Goal: Task Accomplishment & Management: Manage account settings

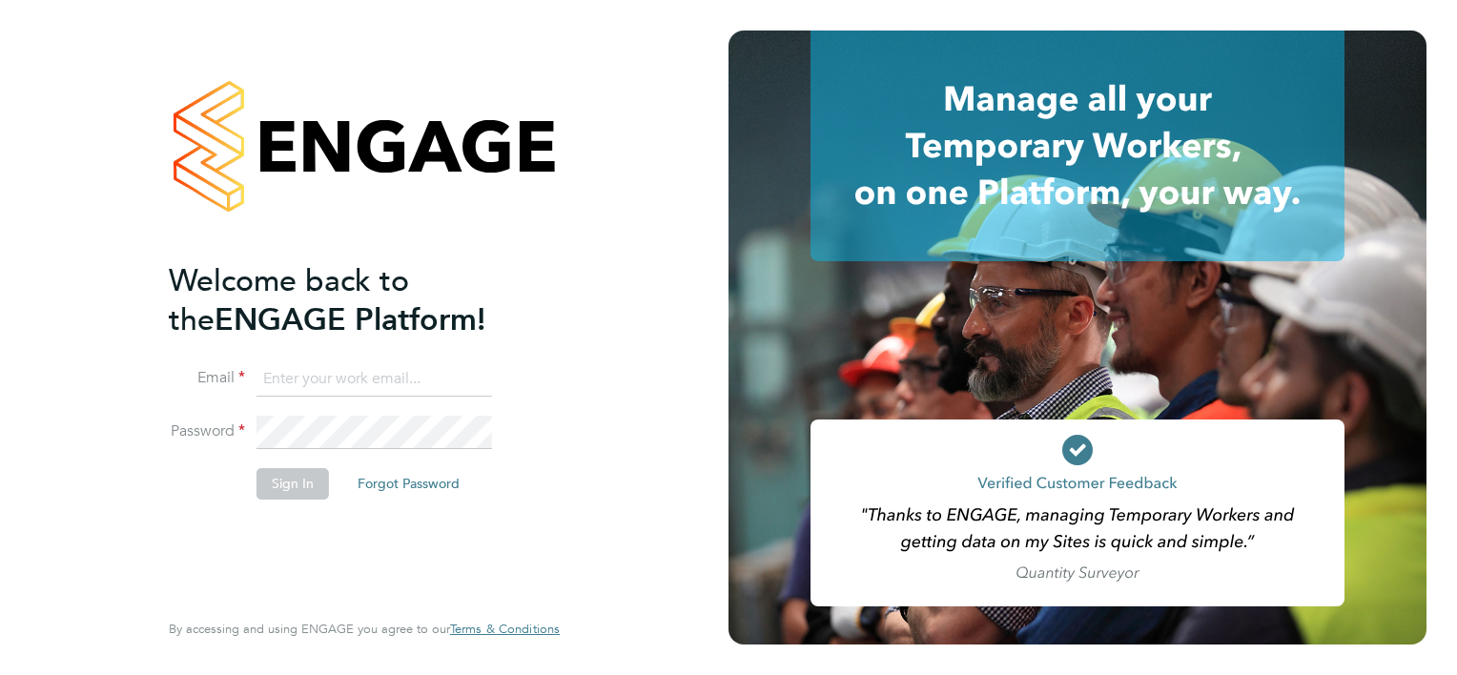
type input "kyriacos.savva@bgis.com"
click at [263, 488] on button "Sign In" at bounding box center [292, 483] width 72 height 31
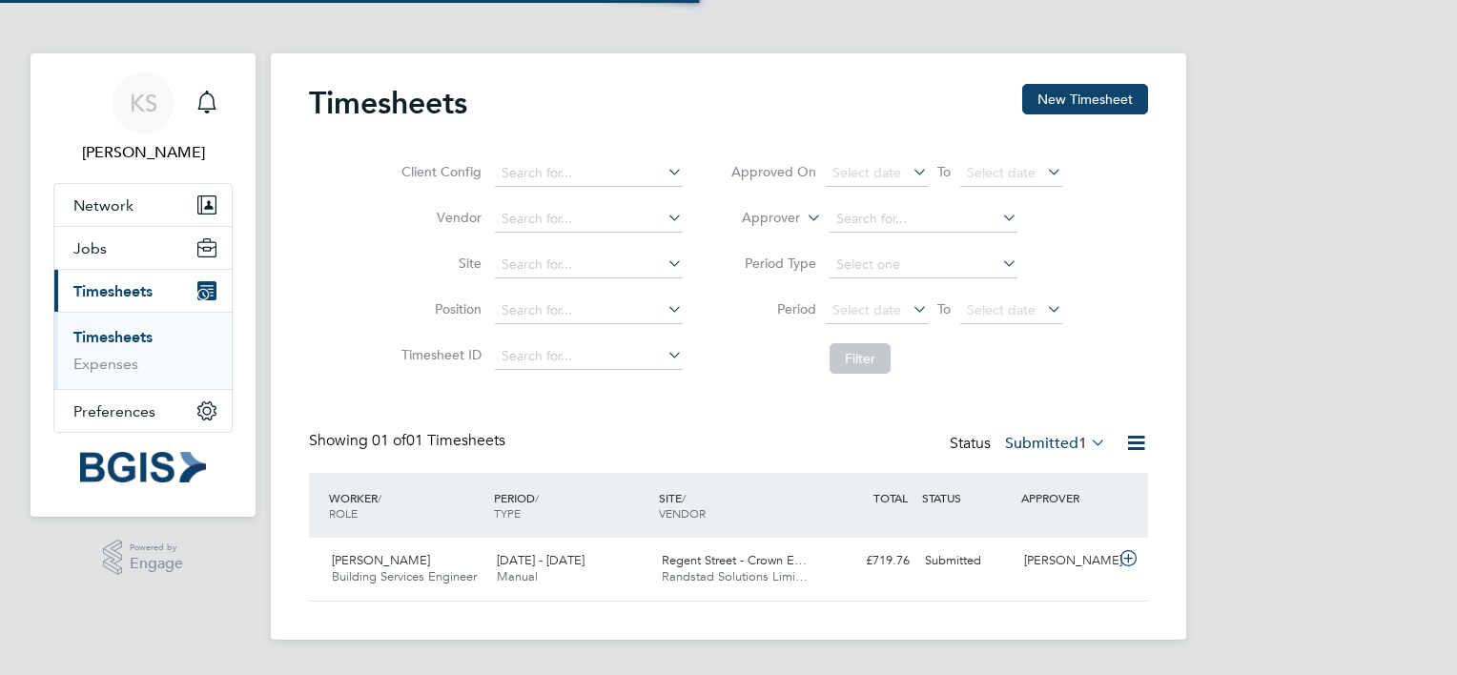
scroll to position [48, 166]
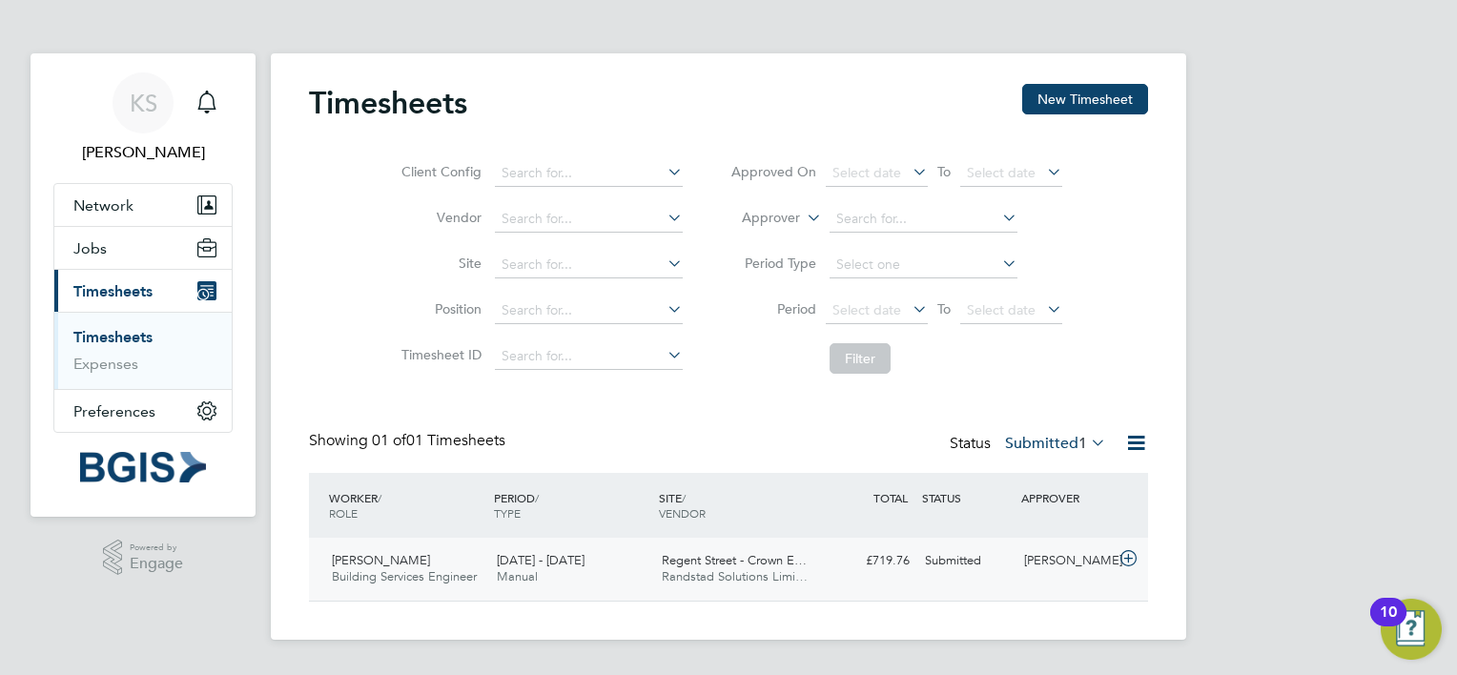
click at [407, 564] on span "[PERSON_NAME]" at bounding box center [381, 560] width 98 height 16
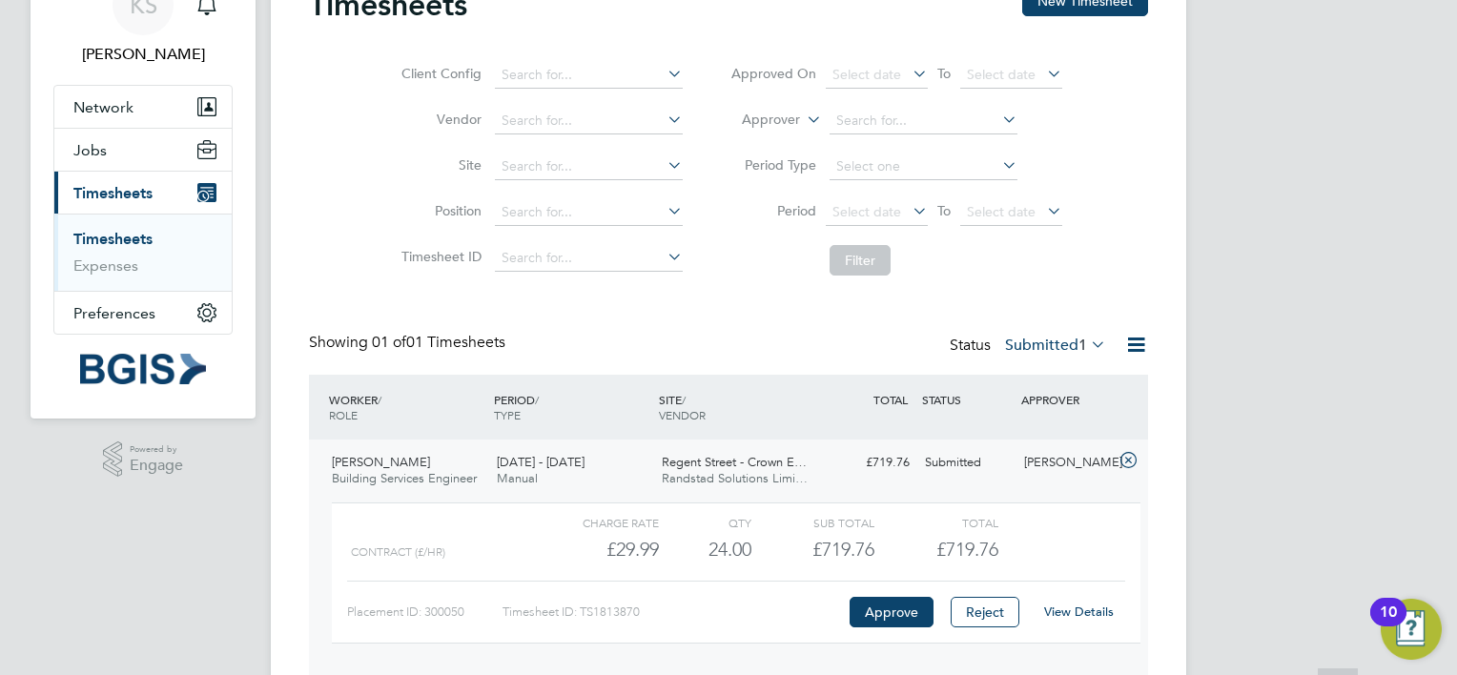
scroll to position [169, 0]
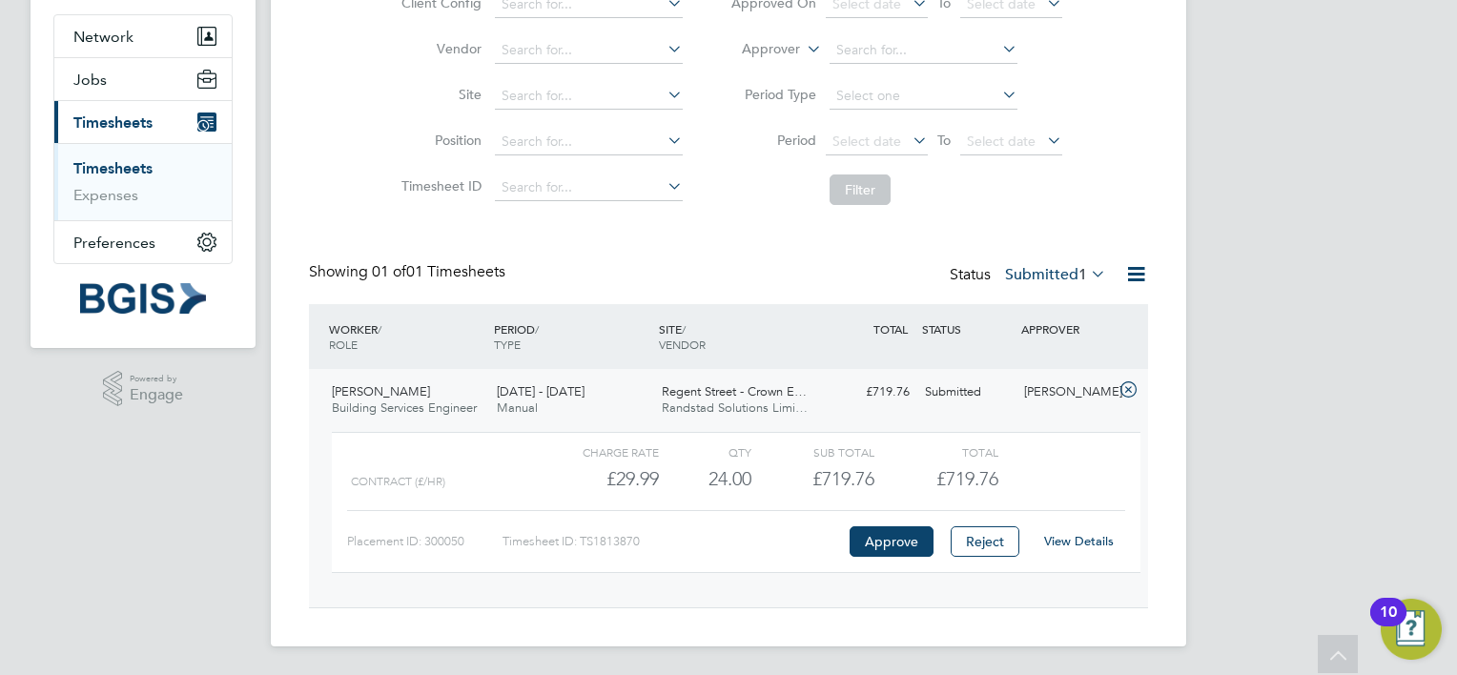
click at [1085, 541] on link "View Details" at bounding box center [1079, 541] width 70 height 16
click at [604, 409] on div "2 - 8 Aug 2025 Manual" at bounding box center [571, 401] width 165 height 48
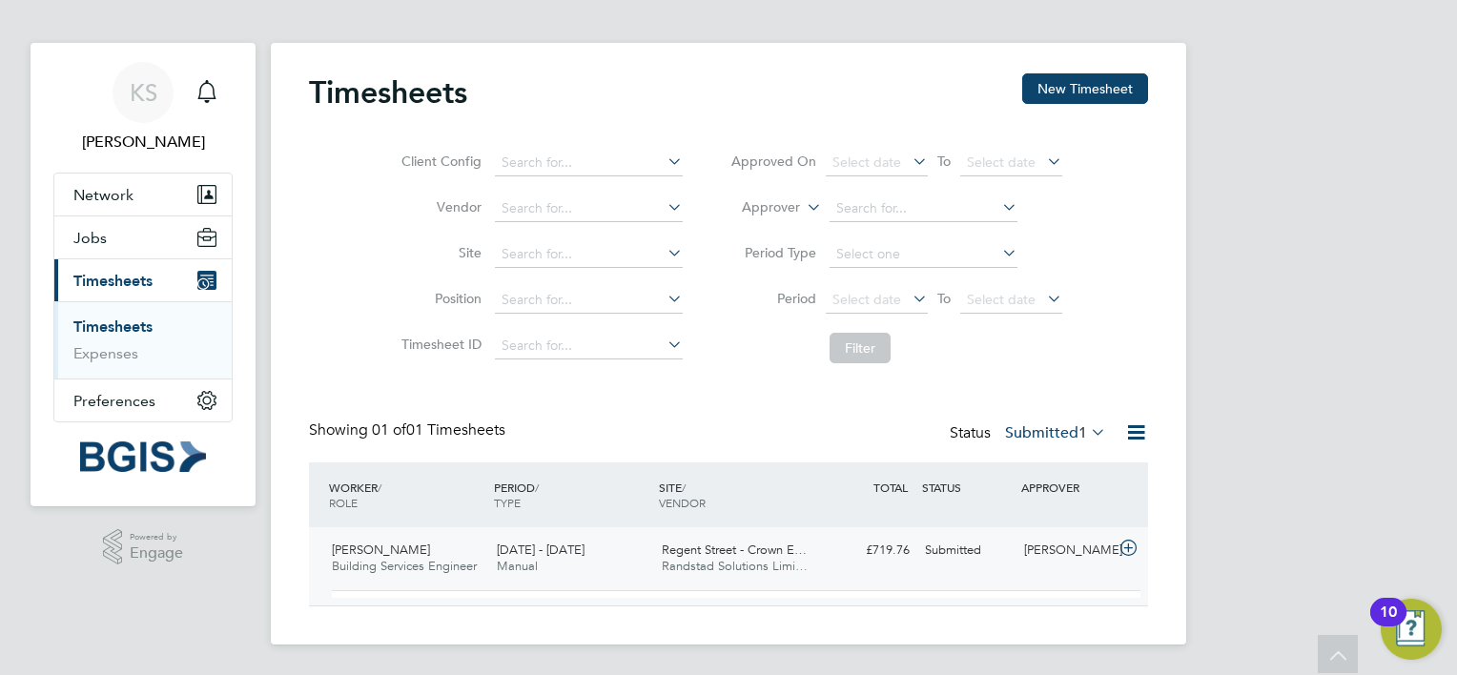
scroll to position [0, 0]
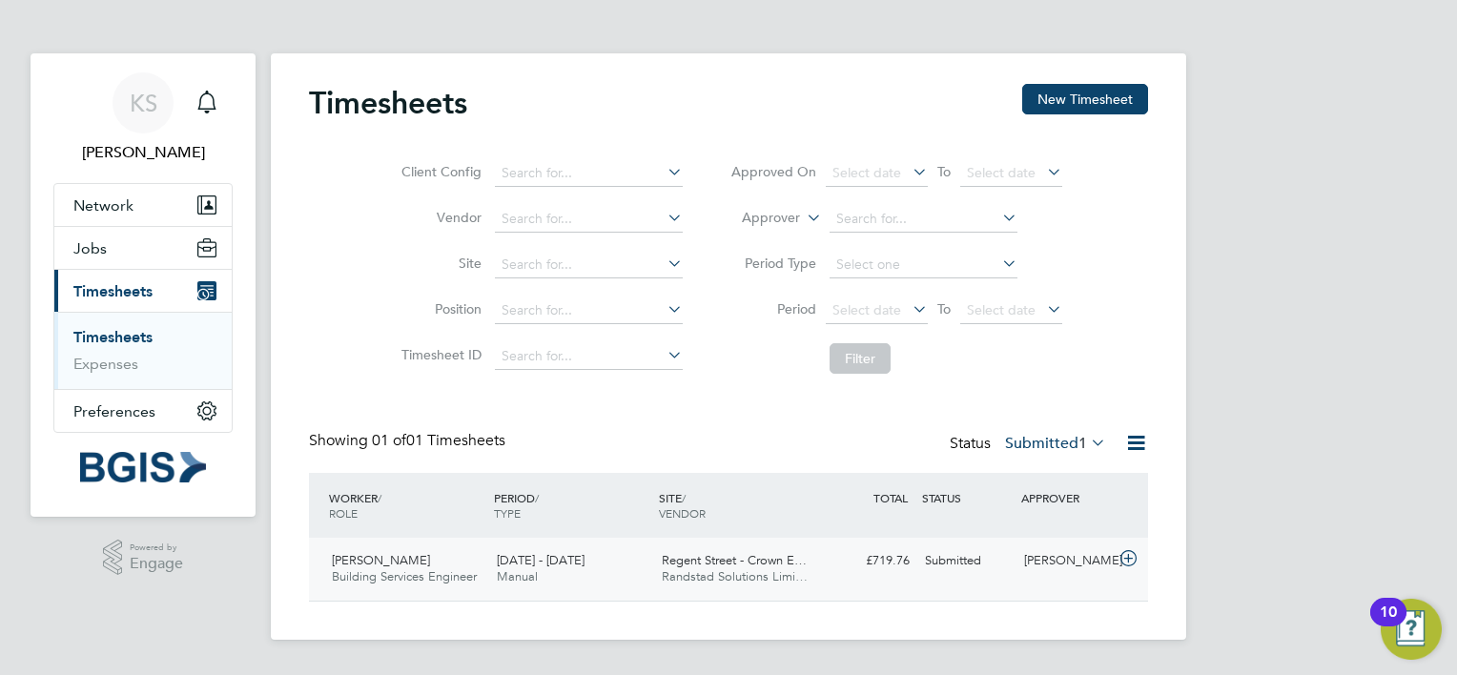
click at [450, 577] on span "Building Services Engineer" at bounding box center [404, 576] width 145 height 16
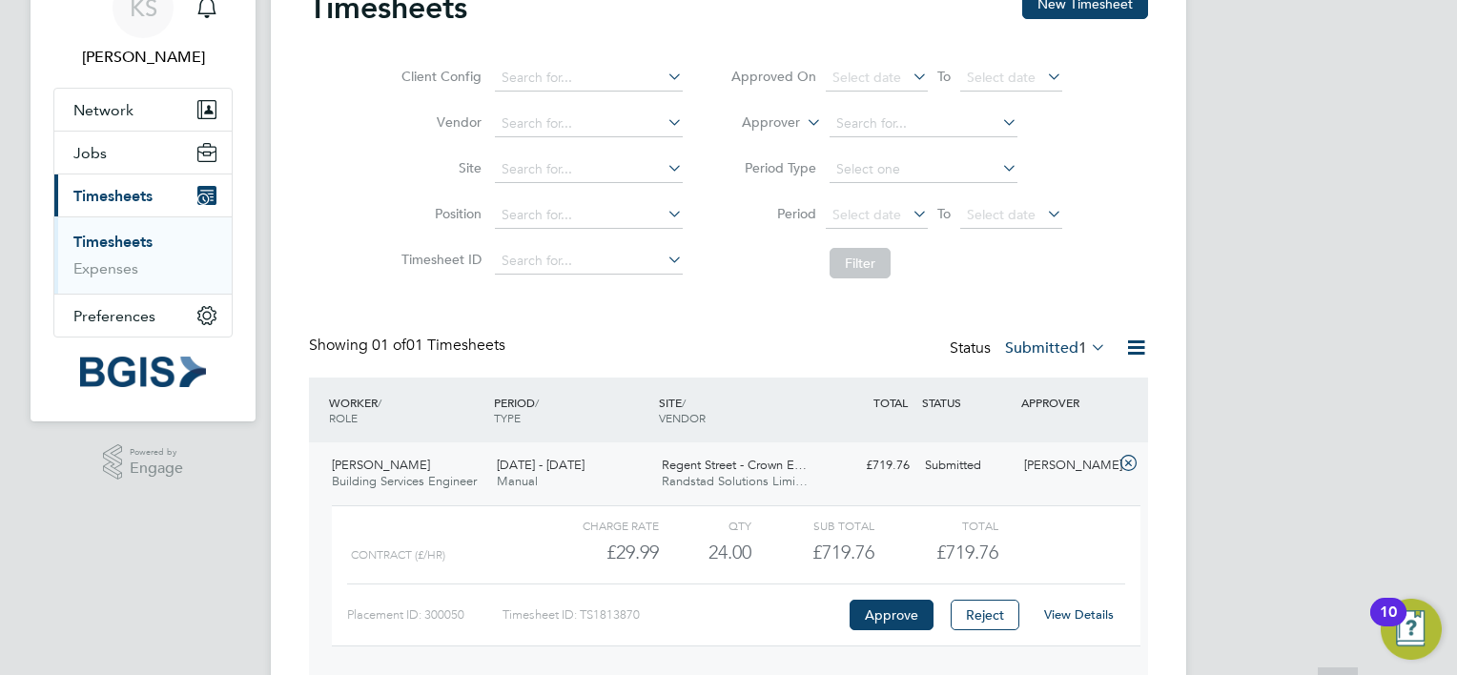
scroll to position [169, 0]
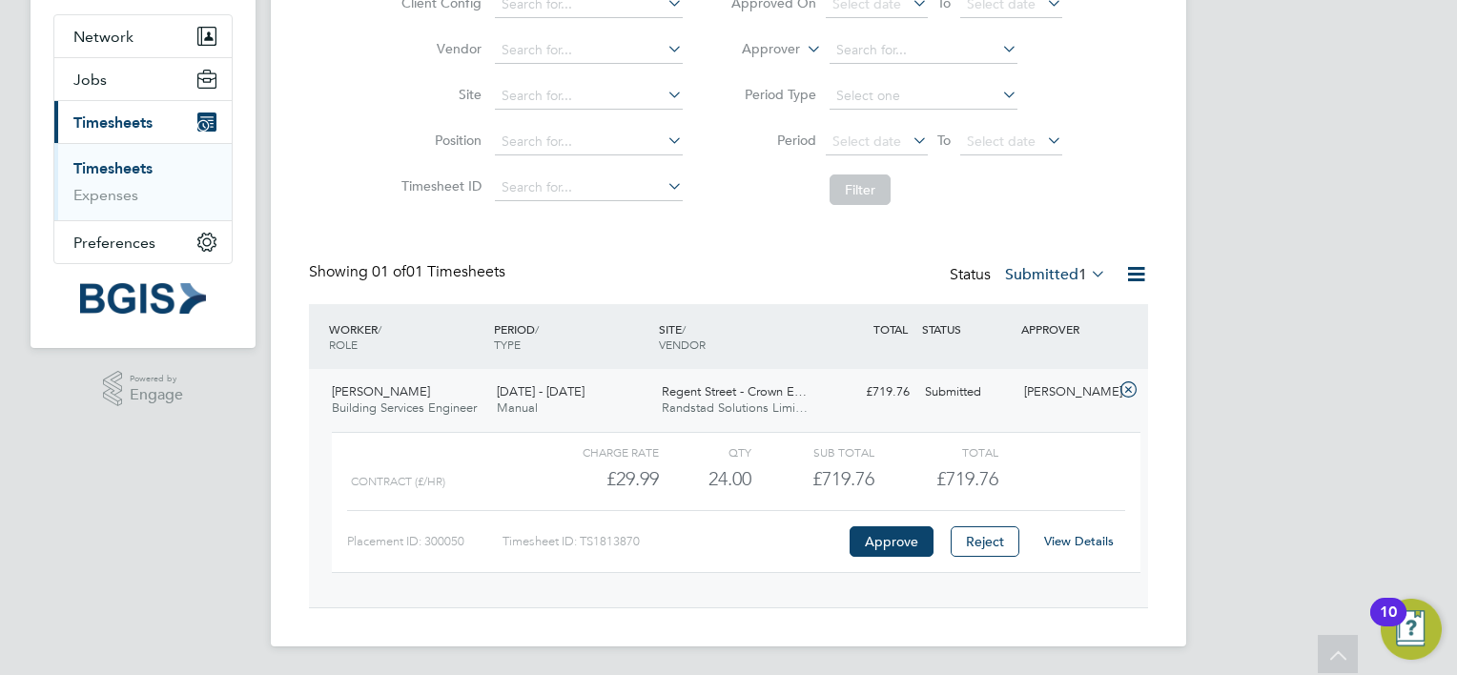
click at [126, 118] on span "Timesheets" at bounding box center [112, 122] width 79 height 18
click at [114, 168] on link "Timesheets" at bounding box center [112, 168] width 79 height 18
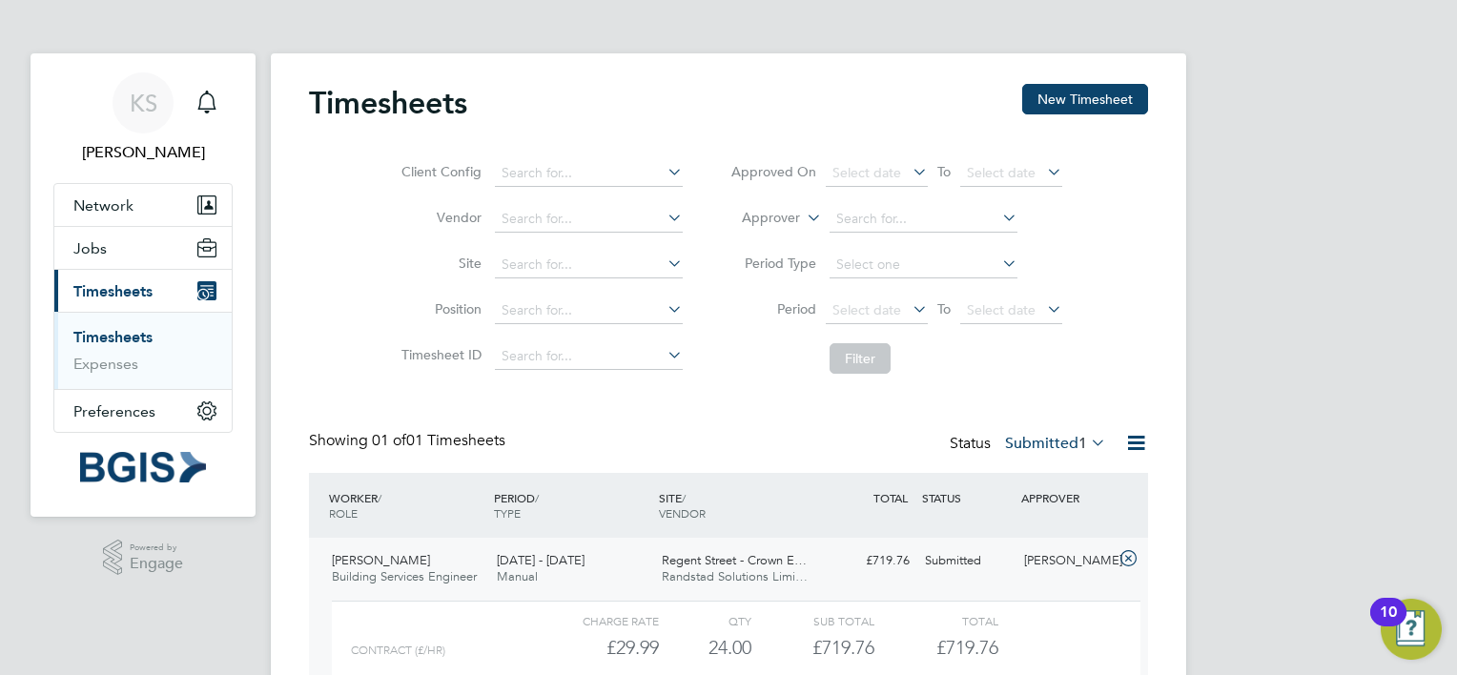
click at [1414, 626] on img "Open Resource Center, 10 new notifications" at bounding box center [1411, 629] width 61 height 61
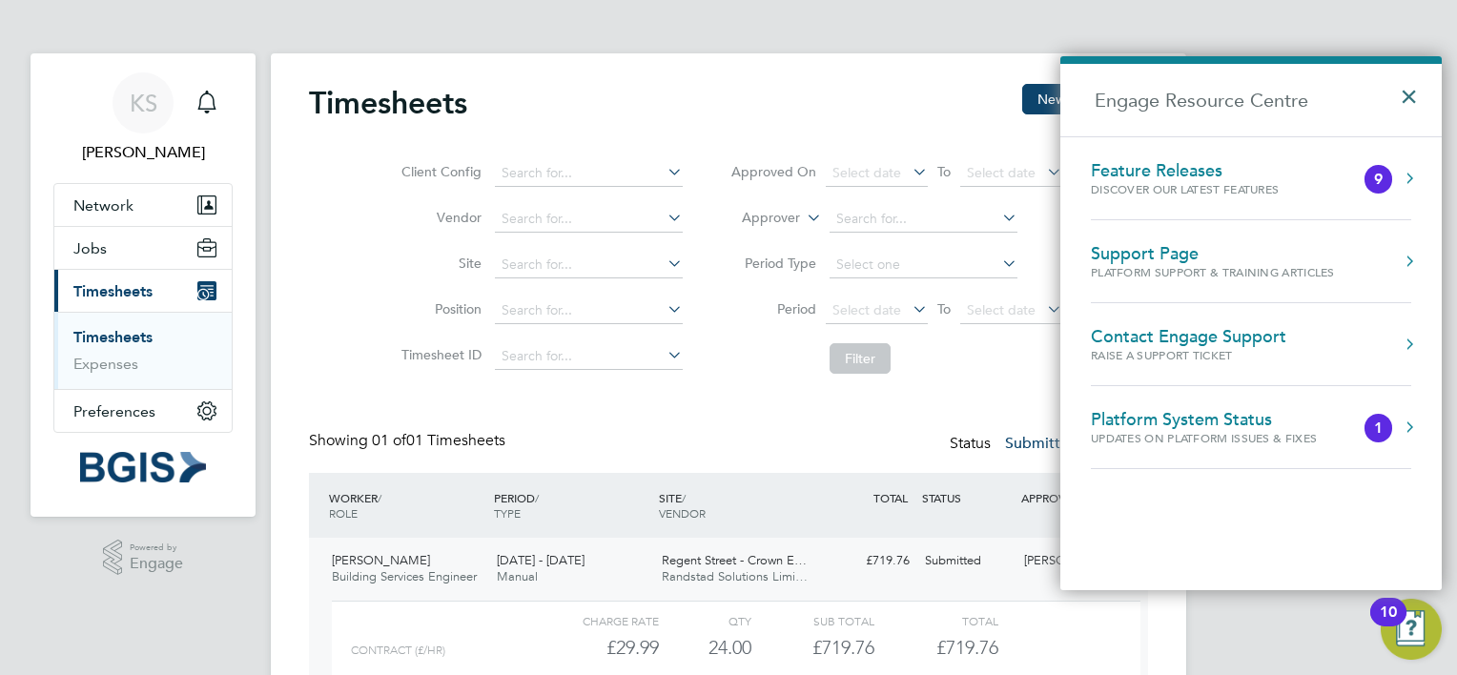
click at [1415, 99] on button "×" at bounding box center [1414, 91] width 28 height 42
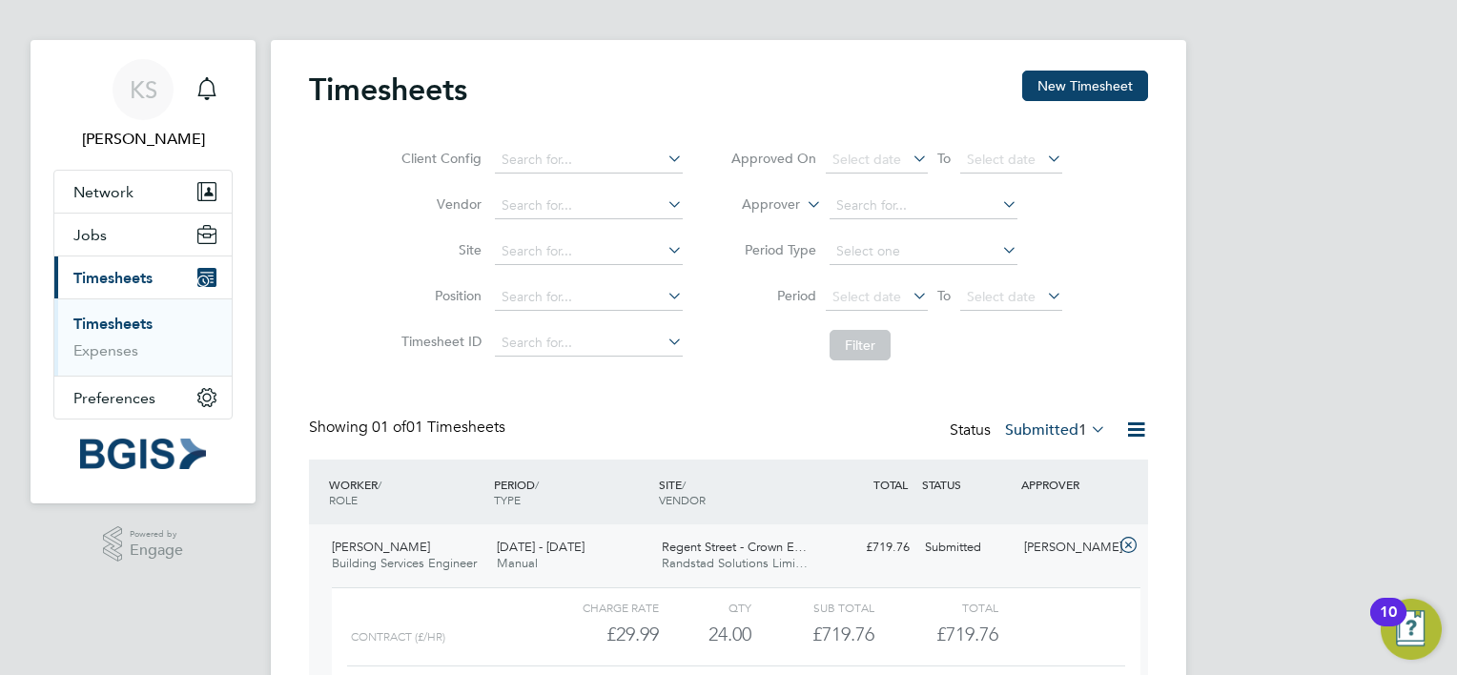
scroll to position [169, 0]
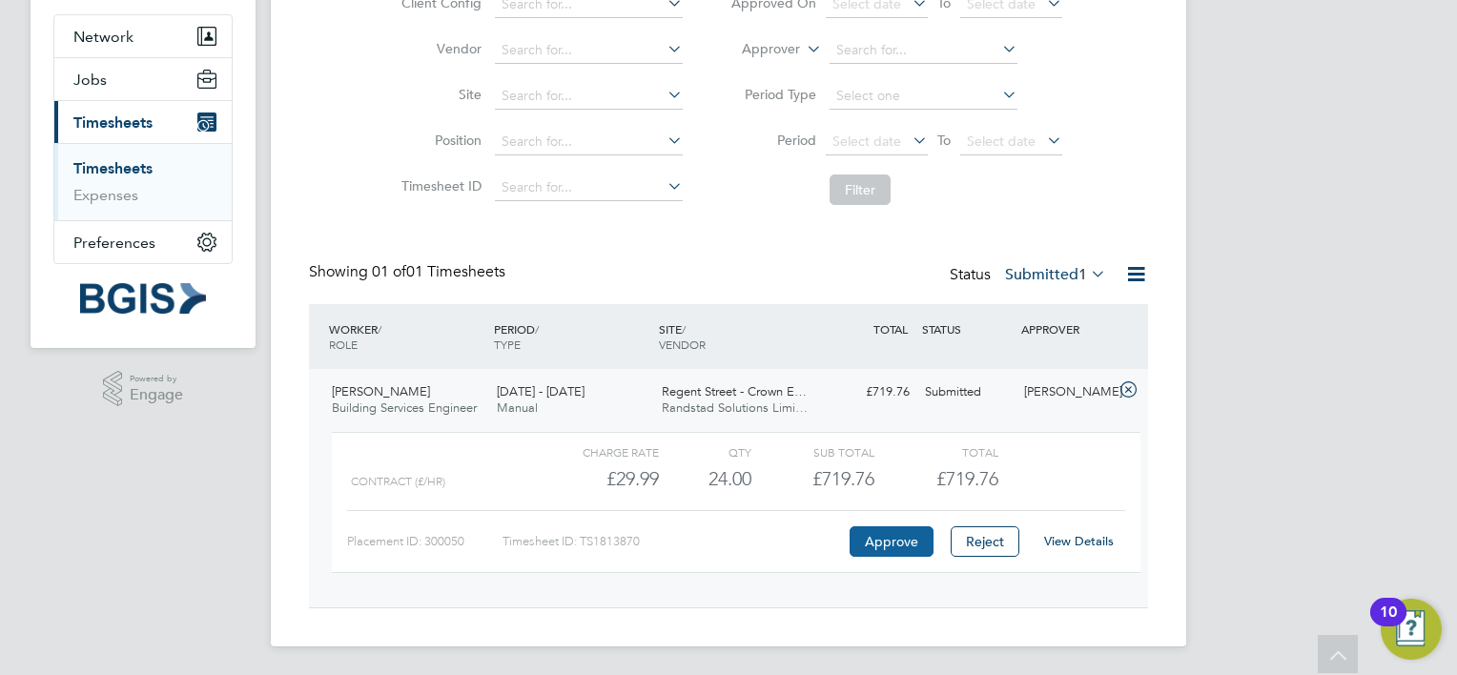
click at [902, 541] on button "Approve" at bounding box center [891, 541] width 84 height 31
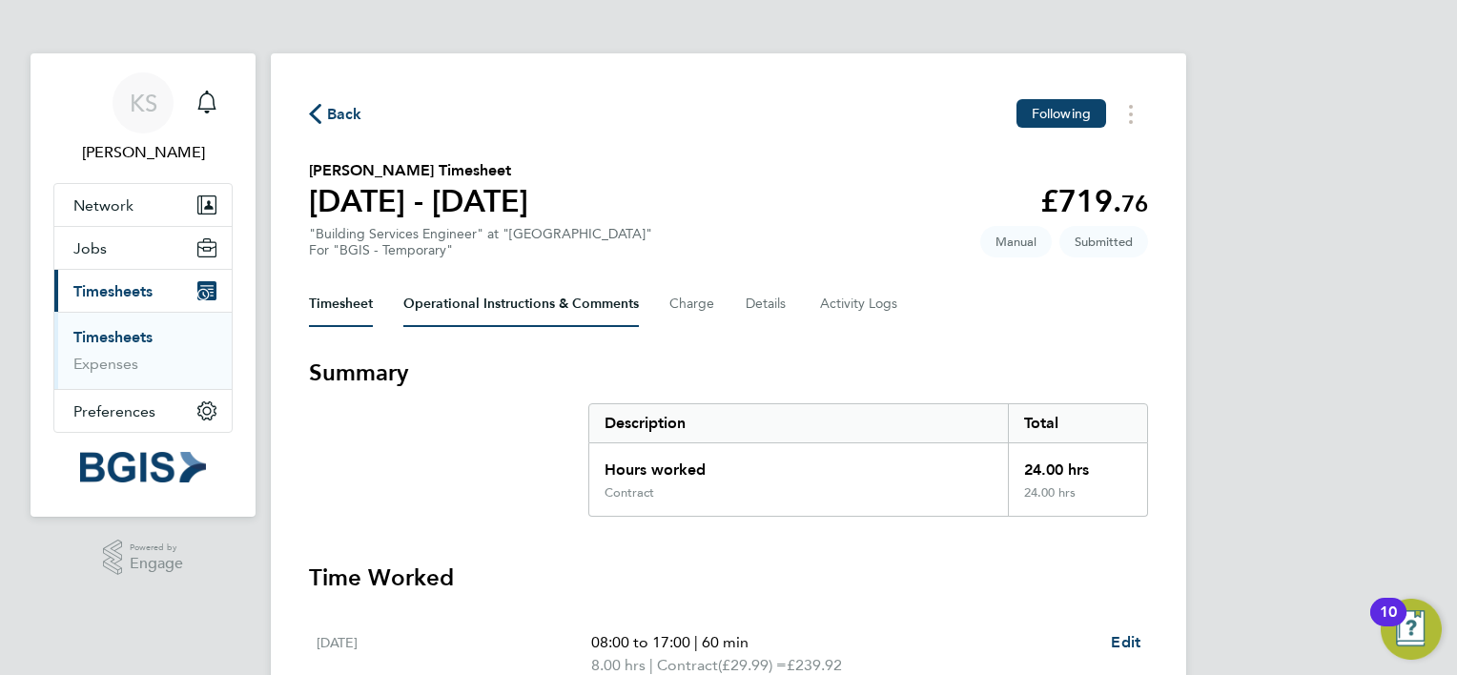
click at [450, 302] on Comments-tab "Operational Instructions & Comments" at bounding box center [520, 304] width 235 height 46
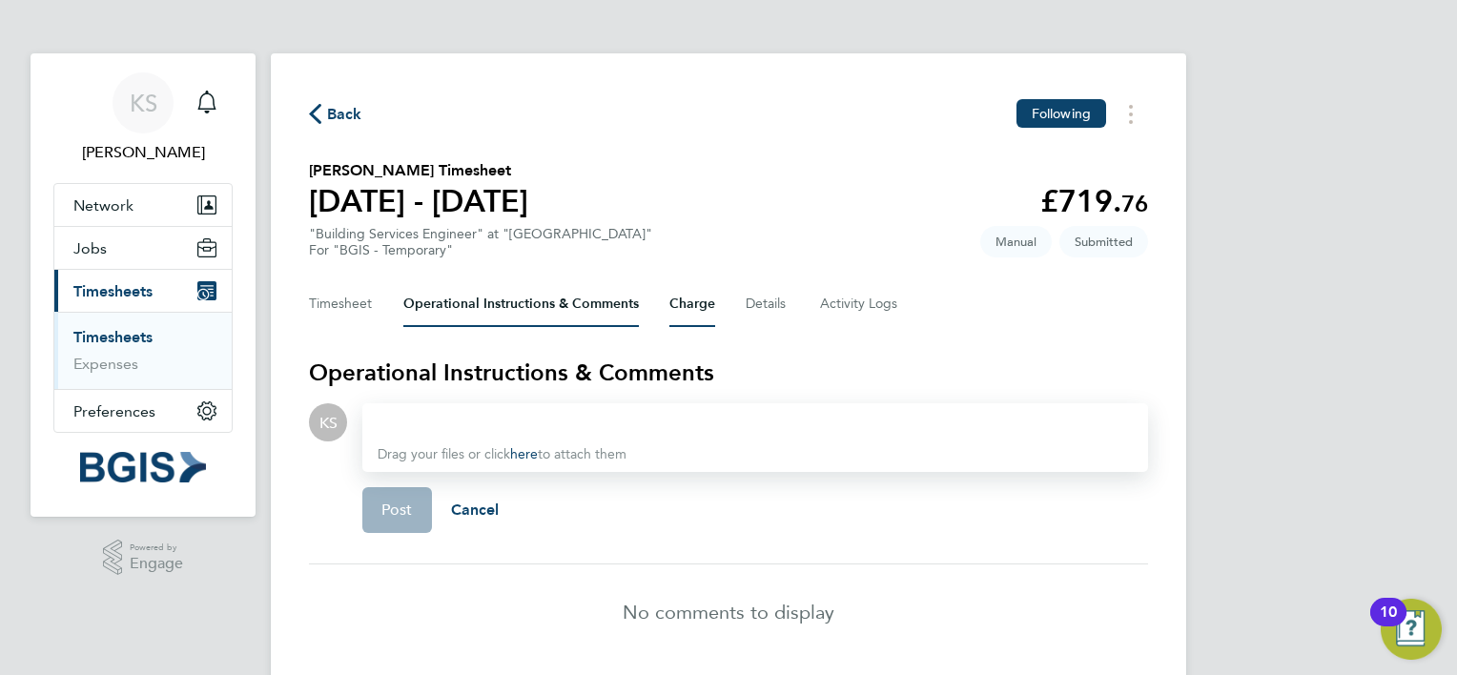
click at [679, 300] on button "Charge" at bounding box center [692, 304] width 46 height 46
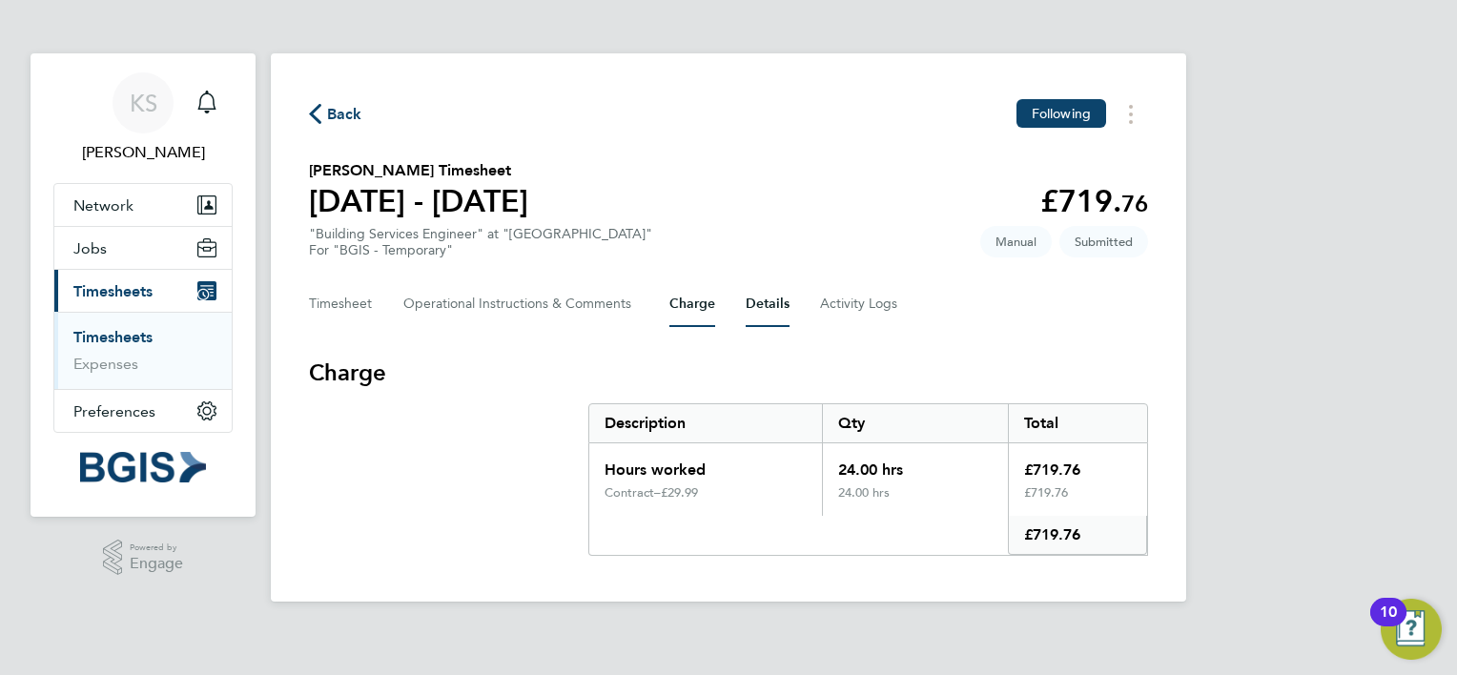
click at [766, 303] on button "Details" at bounding box center [768, 304] width 44 height 46
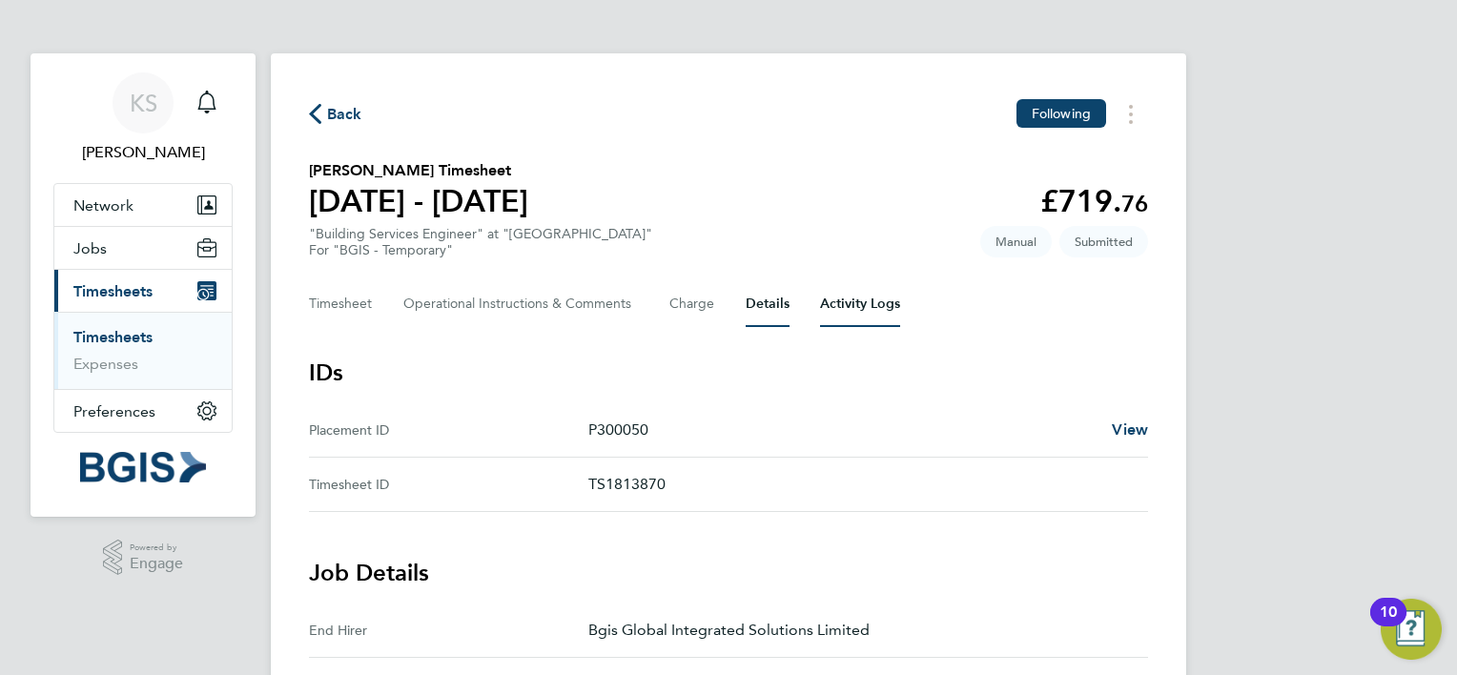
click at [847, 317] on Logs-tab "Activity Logs" at bounding box center [860, 304] width 80 height 46
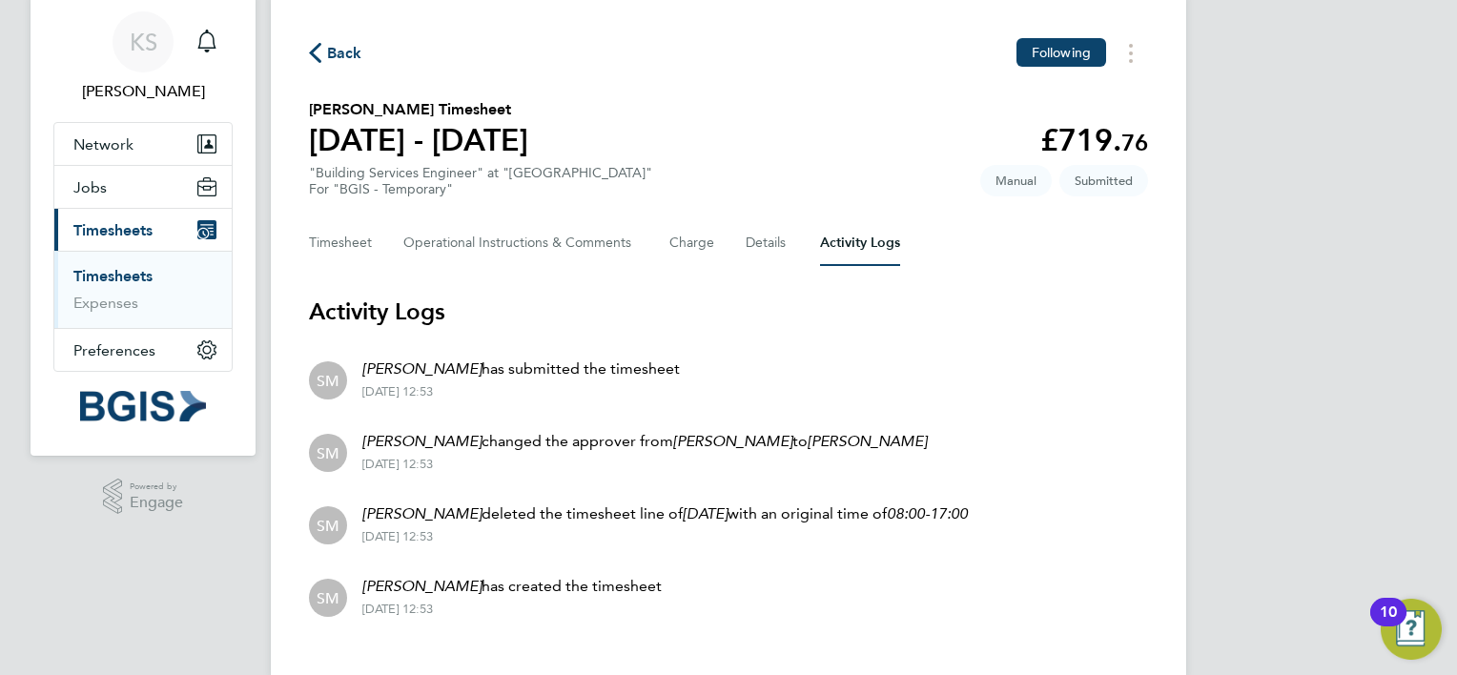
scroll to position [93, 0]
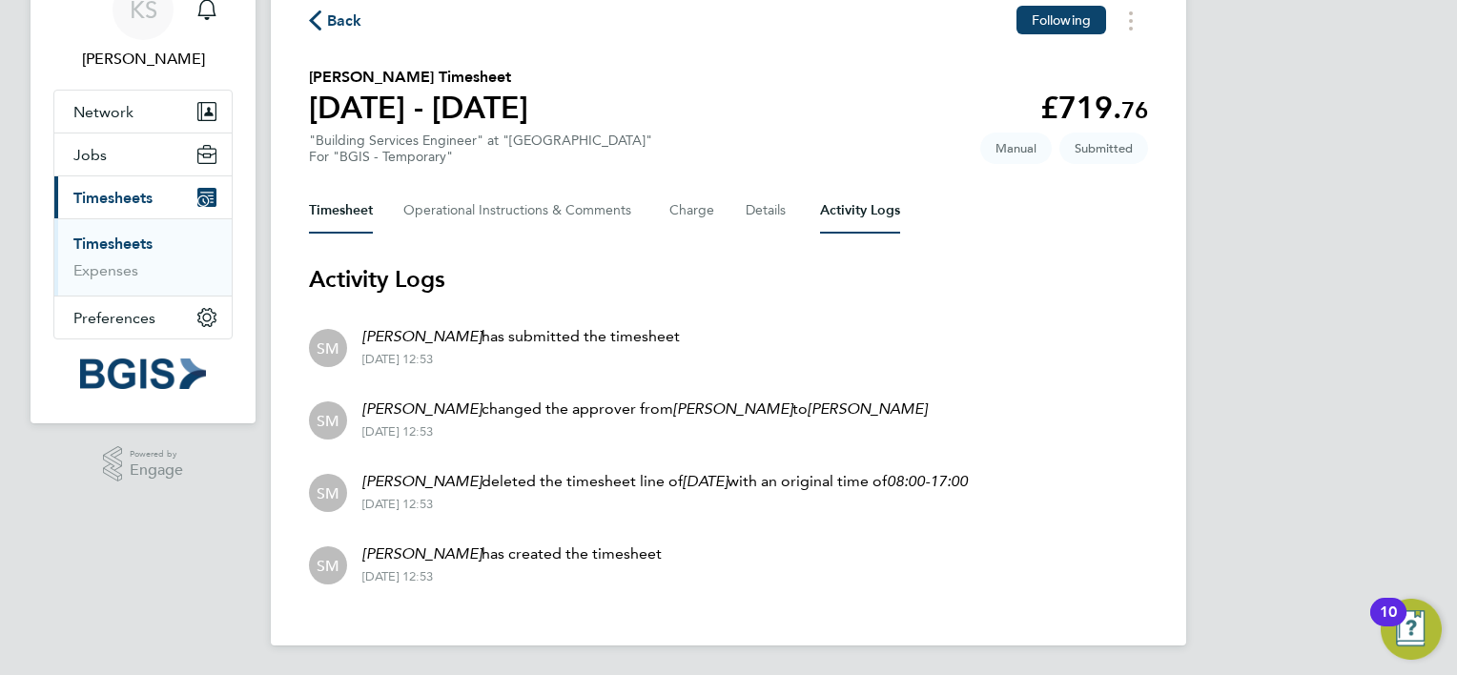
click at [332, 210] on button "Timesheet" at bounding box center [341, 211] width 64 height 46
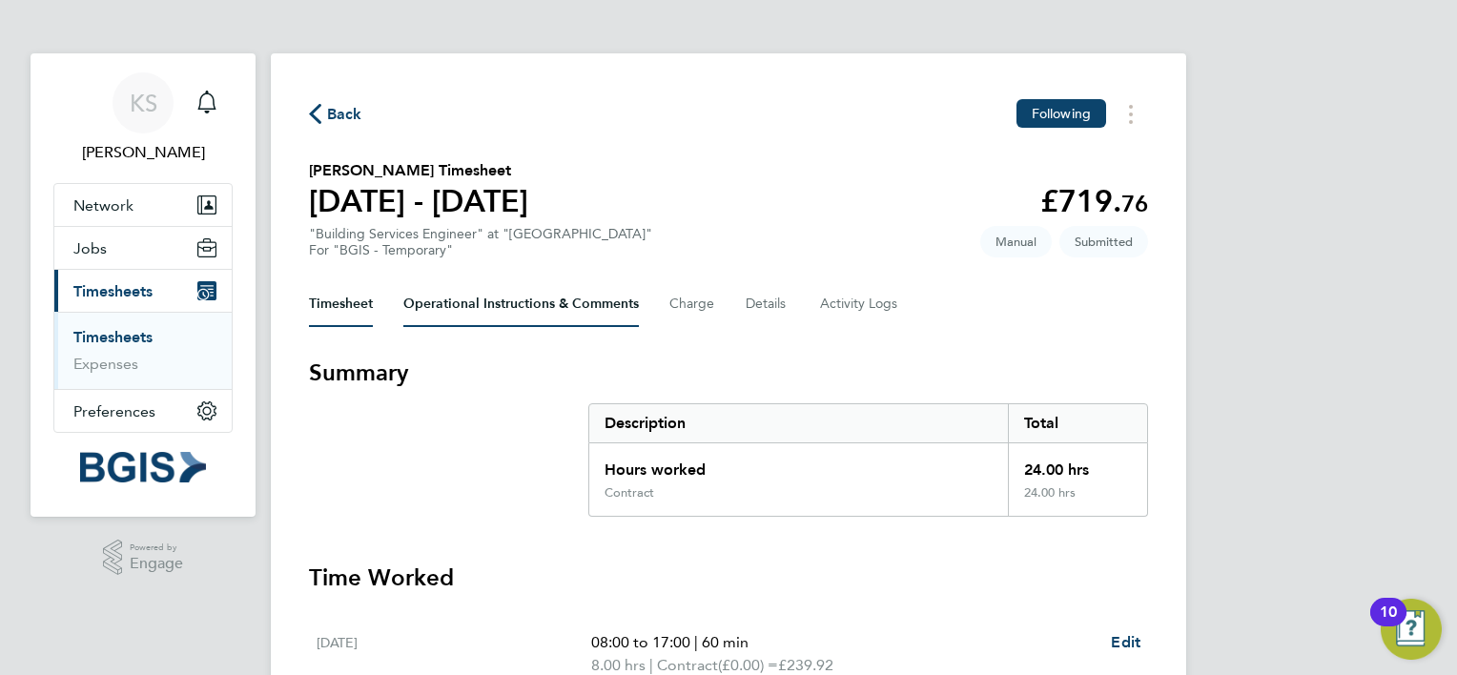
click at [554, 317] on Comments-tab "Operational Instructions & Comments" at bounding box center [520, 304] width 235 height 46
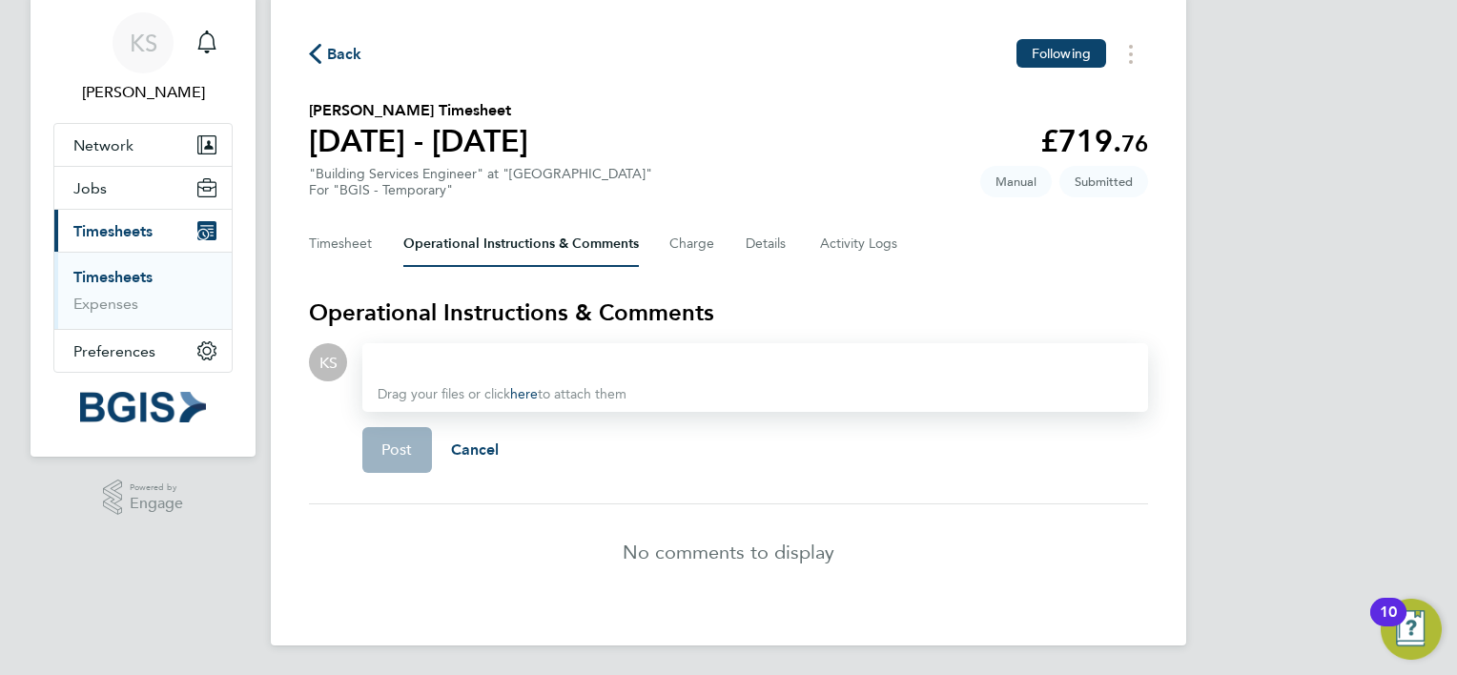
scroll to position [61, 0]
click at [1135, 59] on button "Timesheets Menu" at bounding box center [1131, 53] width 34 height 30
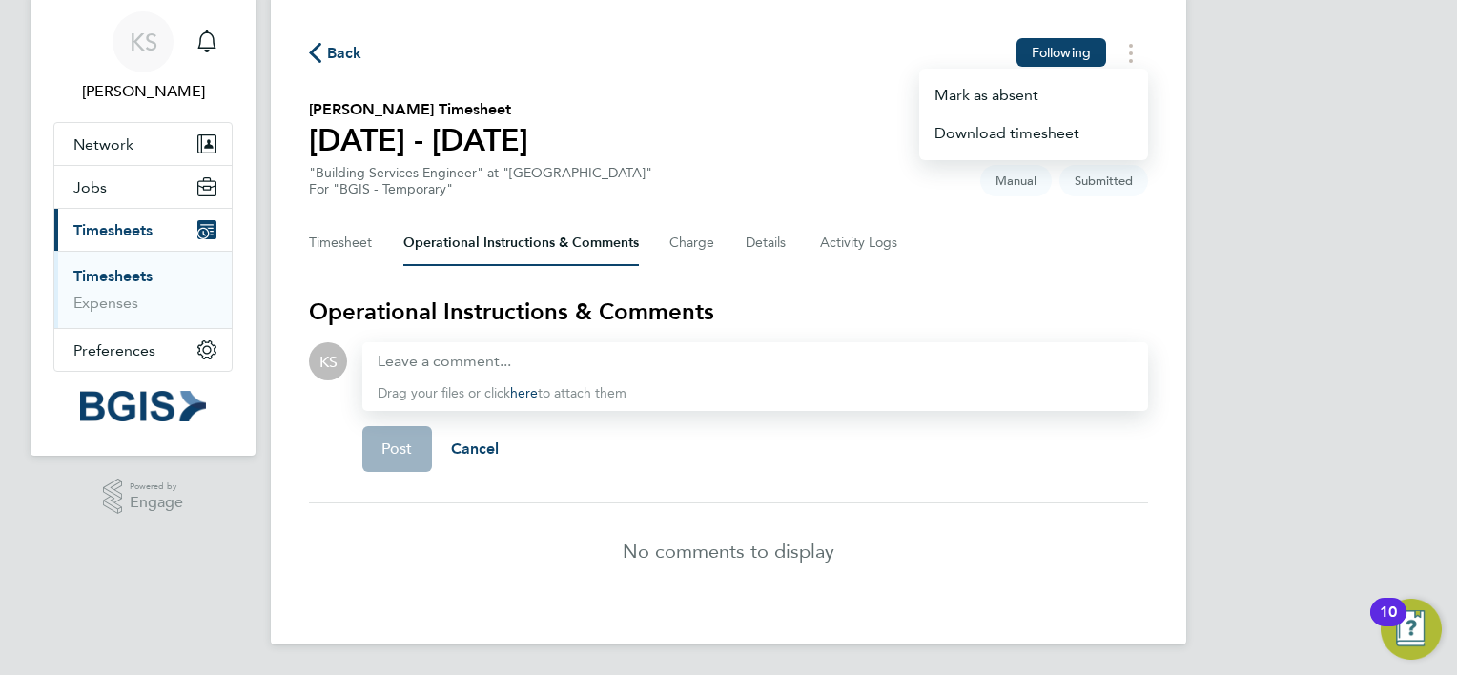
click at [935, 295] on div "Back Following Mark as absent Download timesheet Emmanuel Frimpong's Timesheet …" at bounding box center [728, 318] width 915 height 652
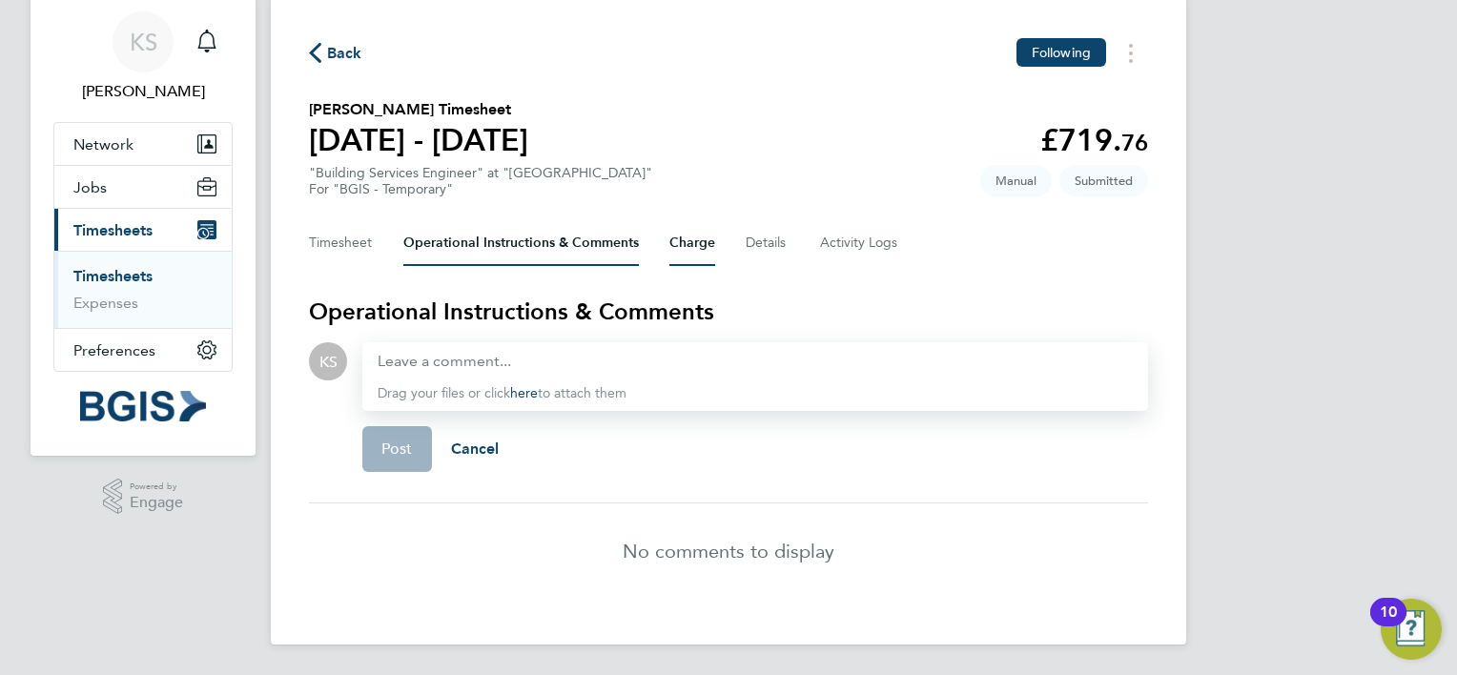
click at [702, 233] on button "Charge" at bounding box center [692, 243] width 46 height 46
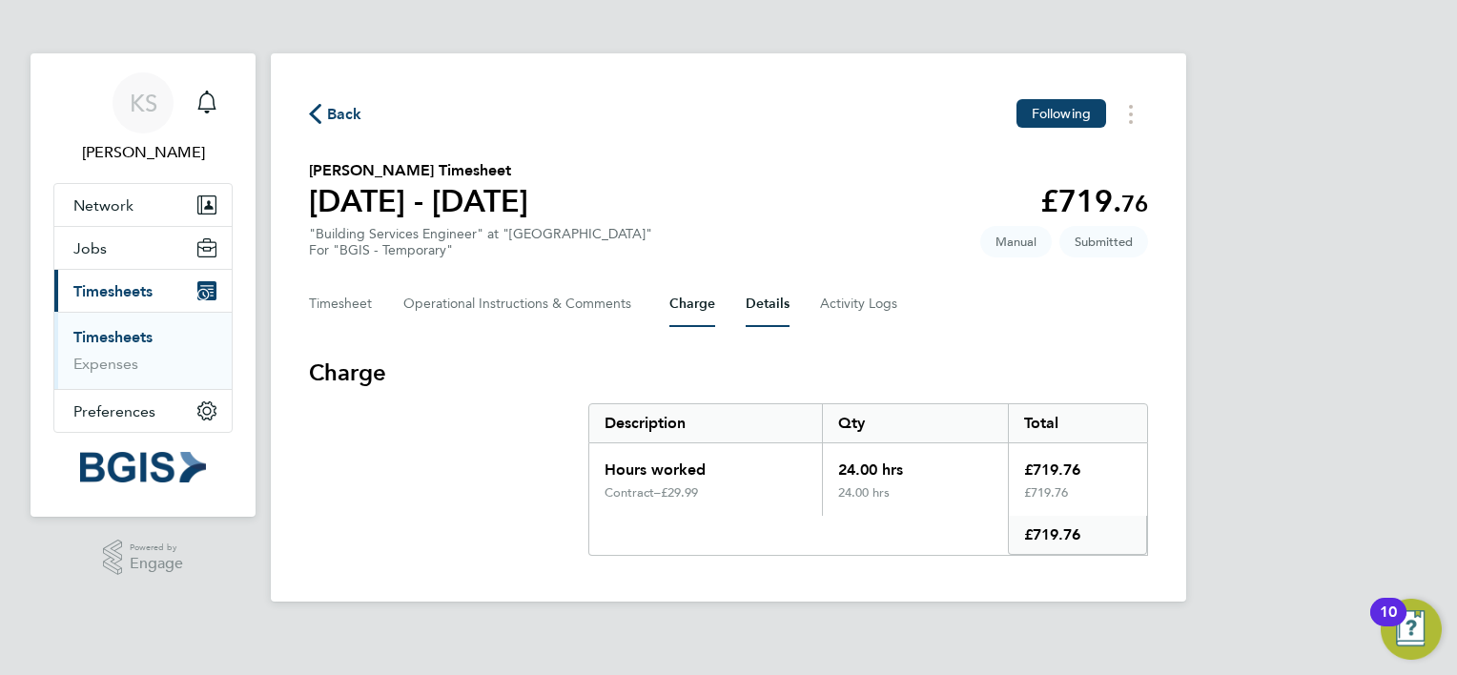
click at [775, 308] on button "Details" at bounding box center [768, 304] width 44 height 46
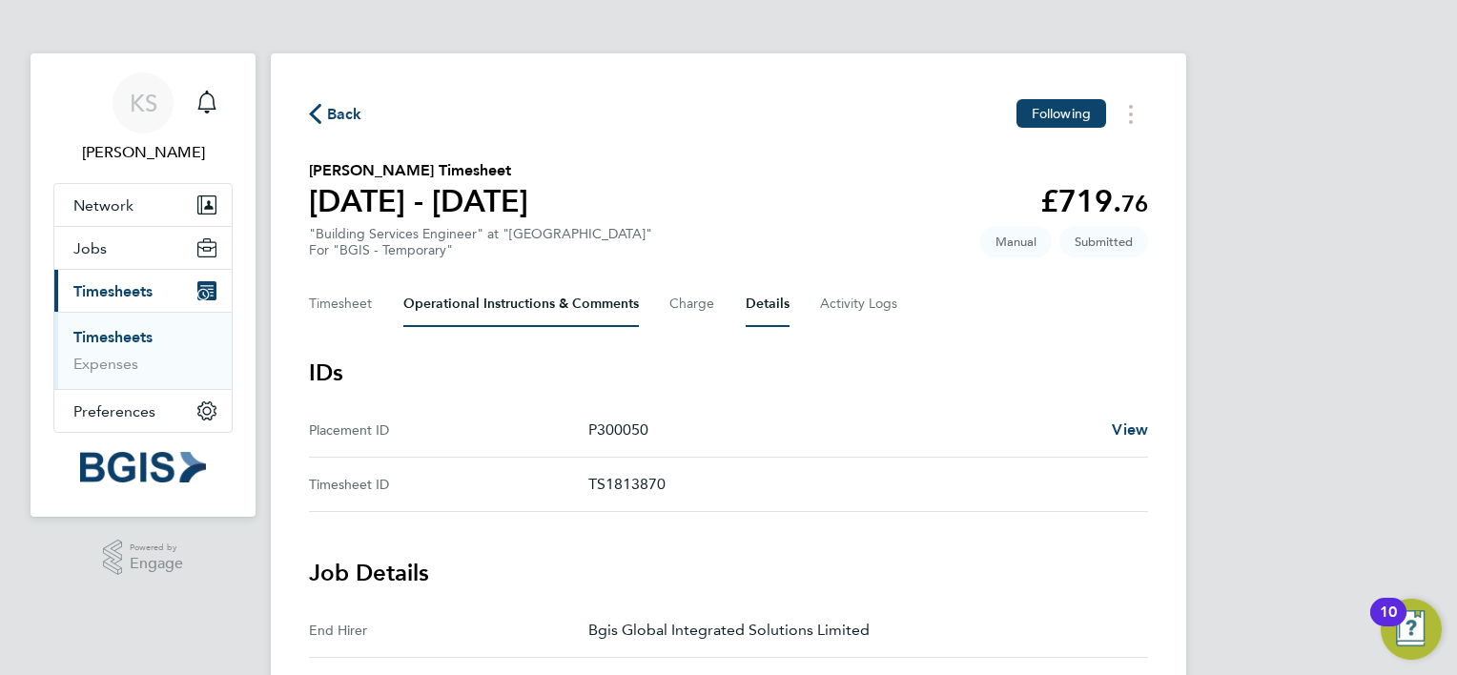
click at [591, 309] on Comments-tab "Operational Instructions & Comments" at bounding box center [520, 304] width 235 height 46
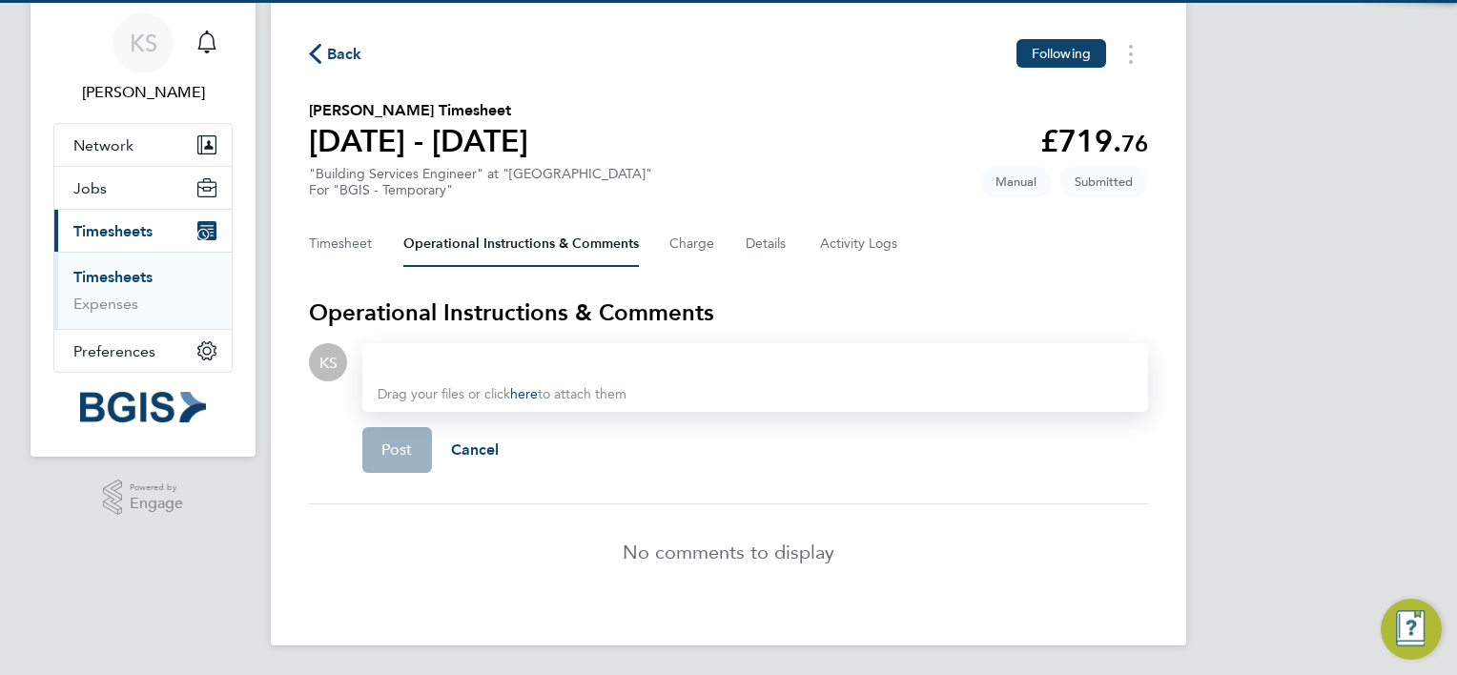
scroll to position [61, 0]
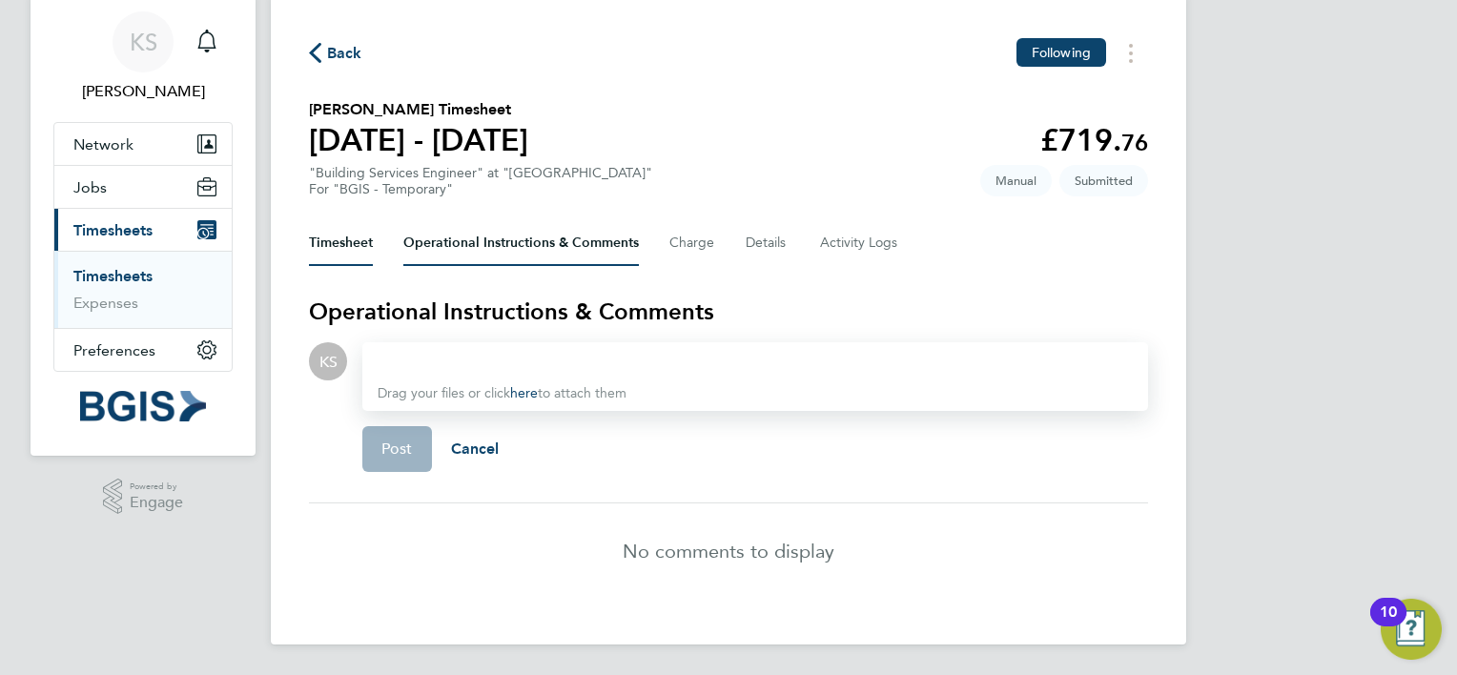
click at [317, 231] on button "Timesheet" at bounding box center [341, 243] width 64 height 46
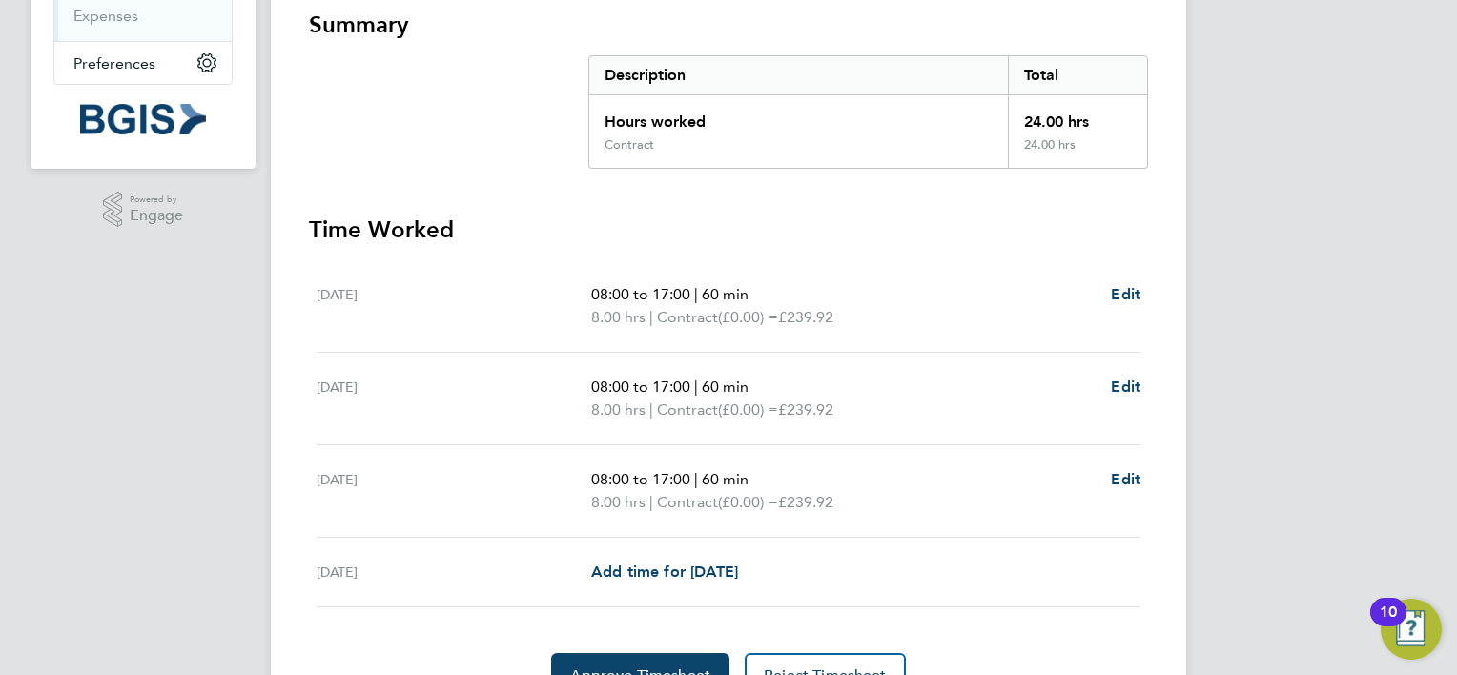
scroll to position [381, 0]
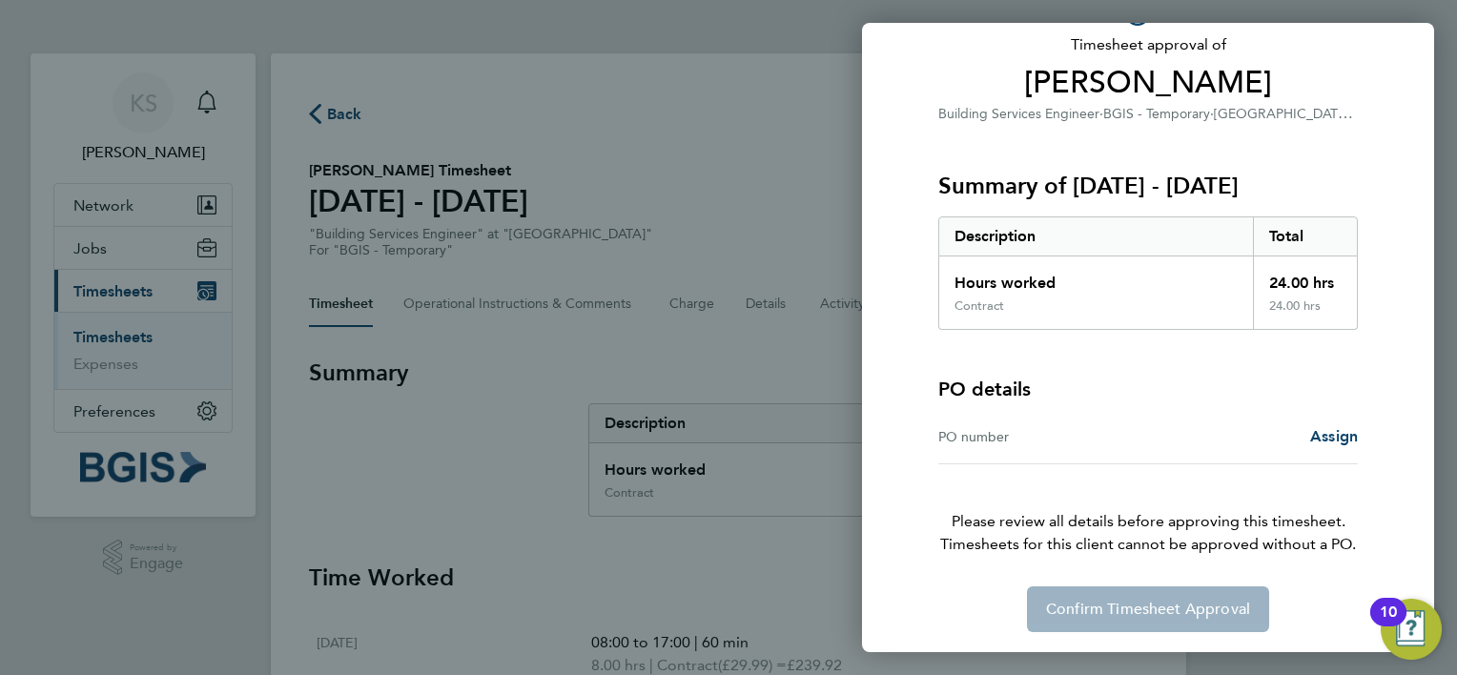
scroll to position [129, 0]
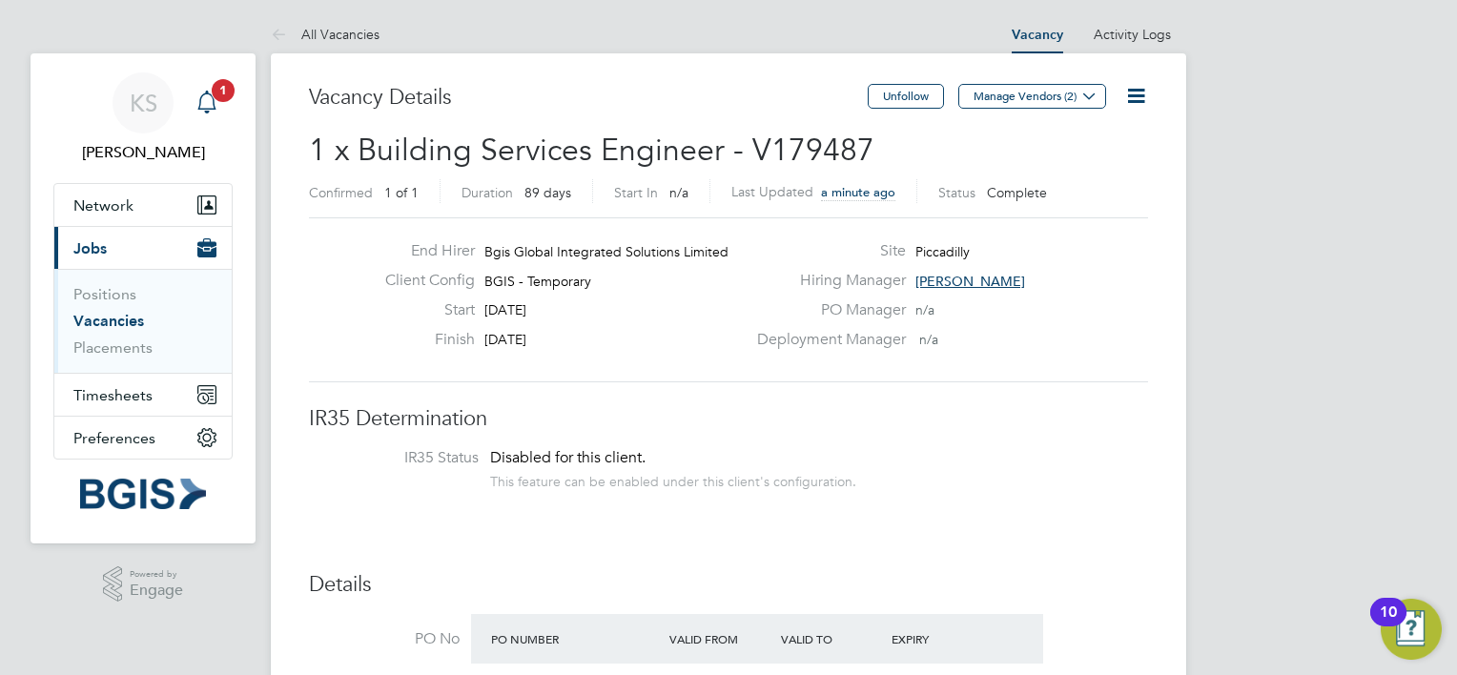
click at [220, 110] on div "Main navigation" at bounding box center [207, 103] width 38 height 38
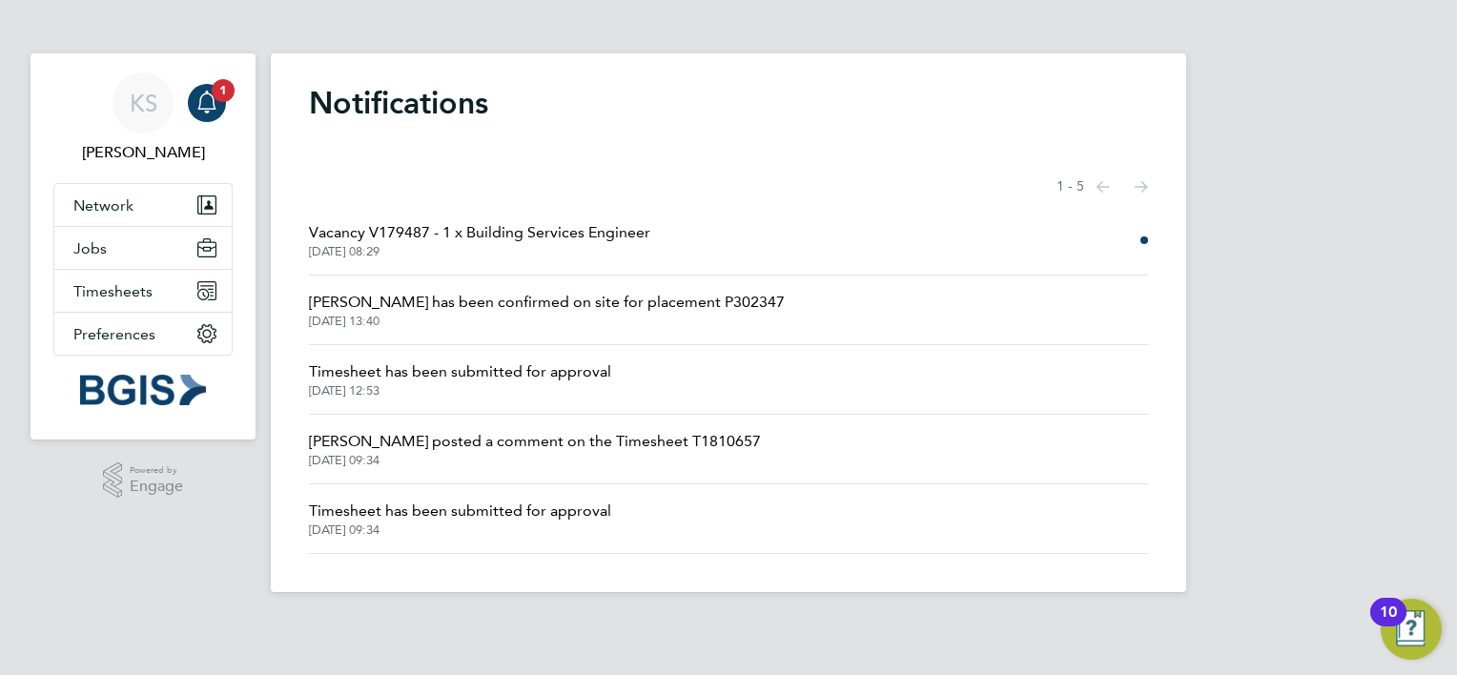
click at [697, 240] on li "Vacancy V179487 - 1 x Building Services Engineer 03 Sep 2025, 08:29" at bounding box center [728, 241] width 839 height 70
click at [556, 232] on span "Vacancy V179487 - 1 x Building Services Engineer" at bounding box center [479, 232] width 341 height 23
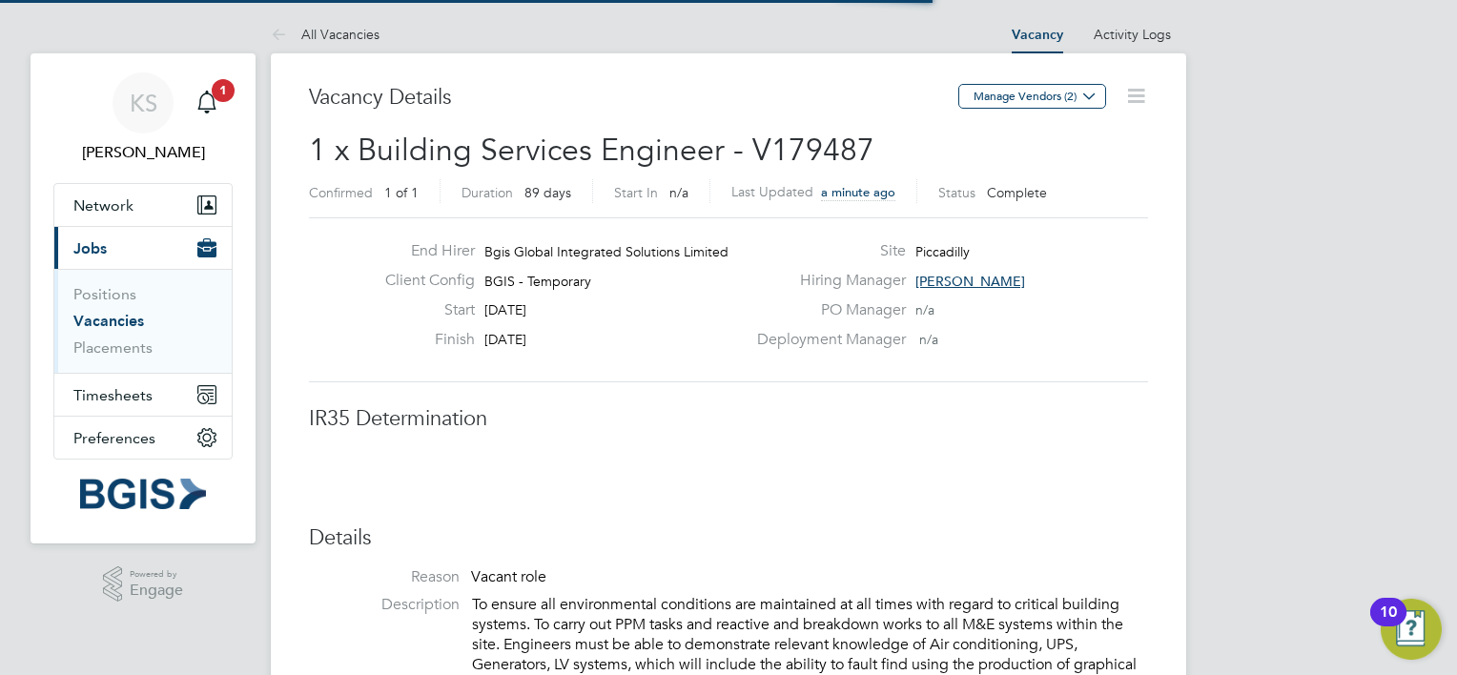
scroll to position [31, 411]
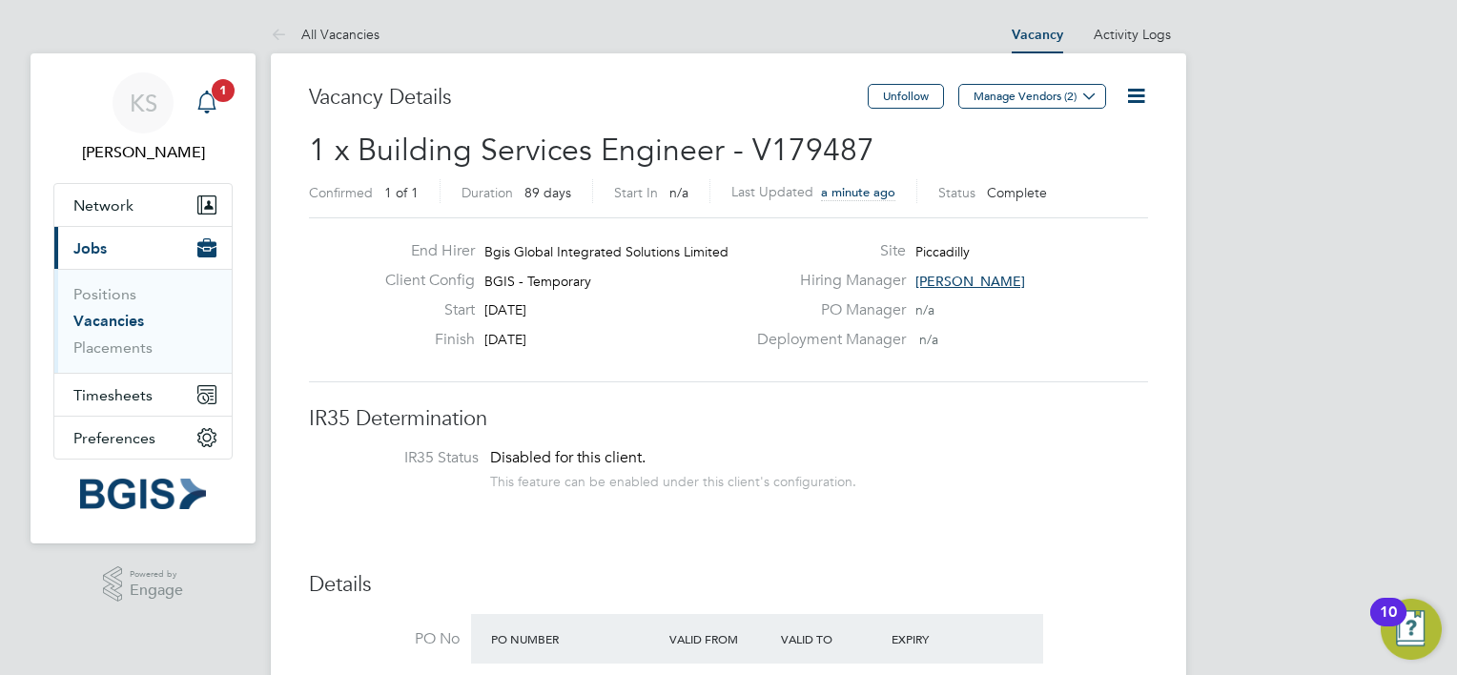
click at [214, 112] on icon "Main navigation" at bounding box center [206, 102] width 23 height 23
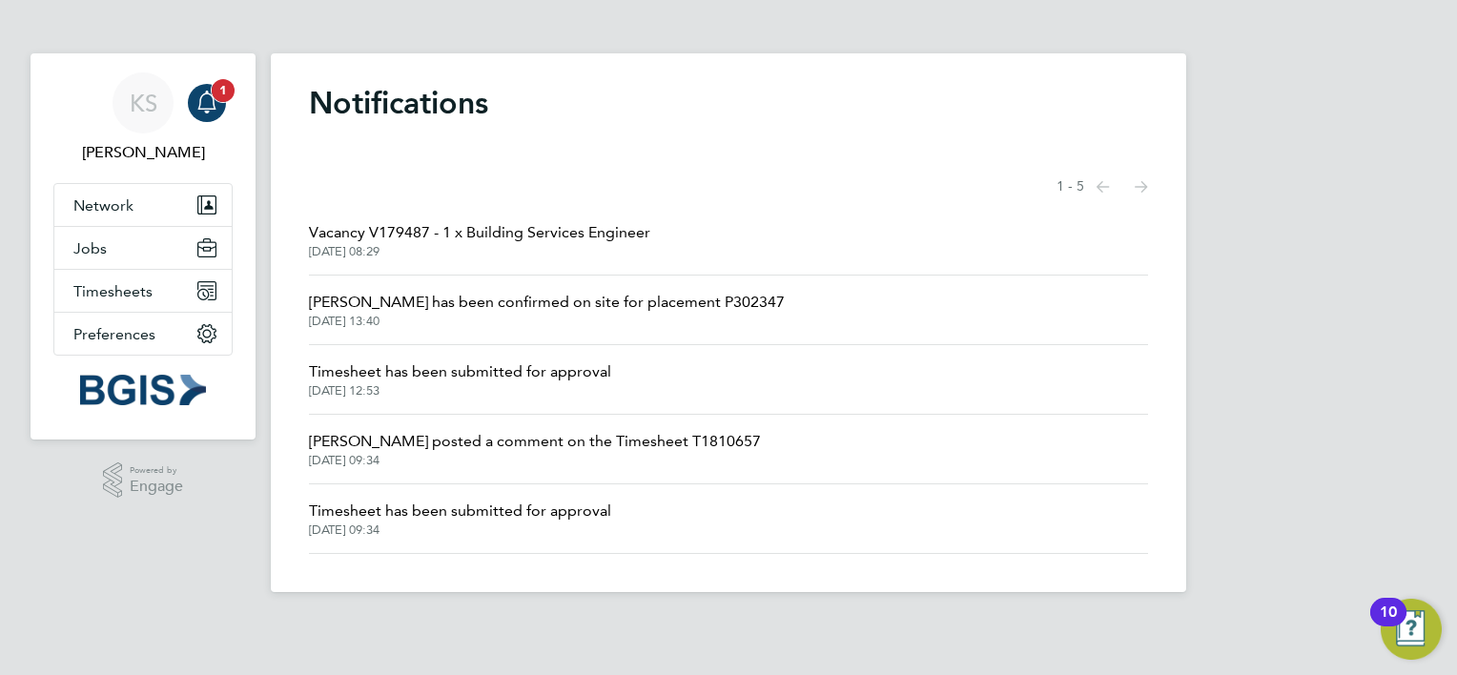
click at [214, 112] on icon "Main navigation" at bounding box center [206, 102] width 23 height 23
click at [128, 206] on span "Network" at bounding box center [103, 205] width 60 height 18
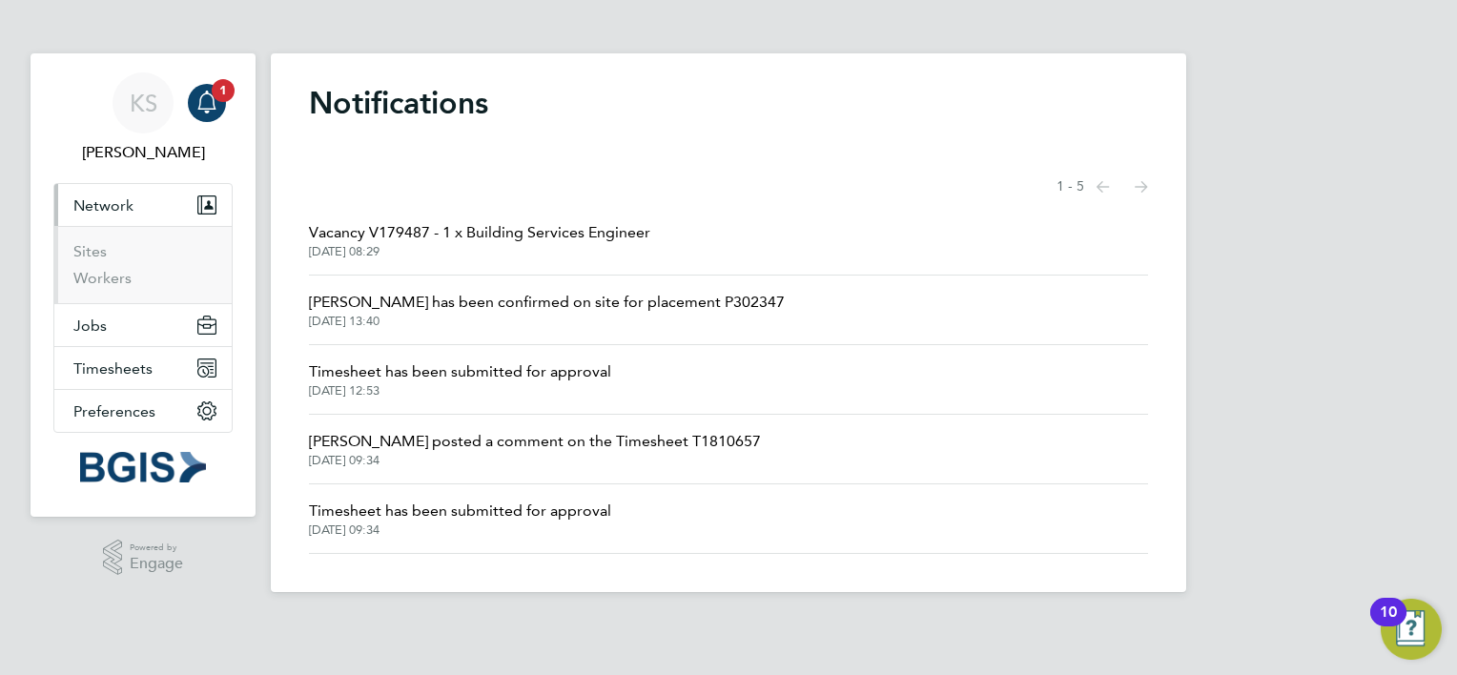
click at [97, 260] on li "Sites" at bounding box center [144, 255] width 143 height 27
click at [92, 251] on link "Sites" at bounding box center [89, 251] width 33 height 18
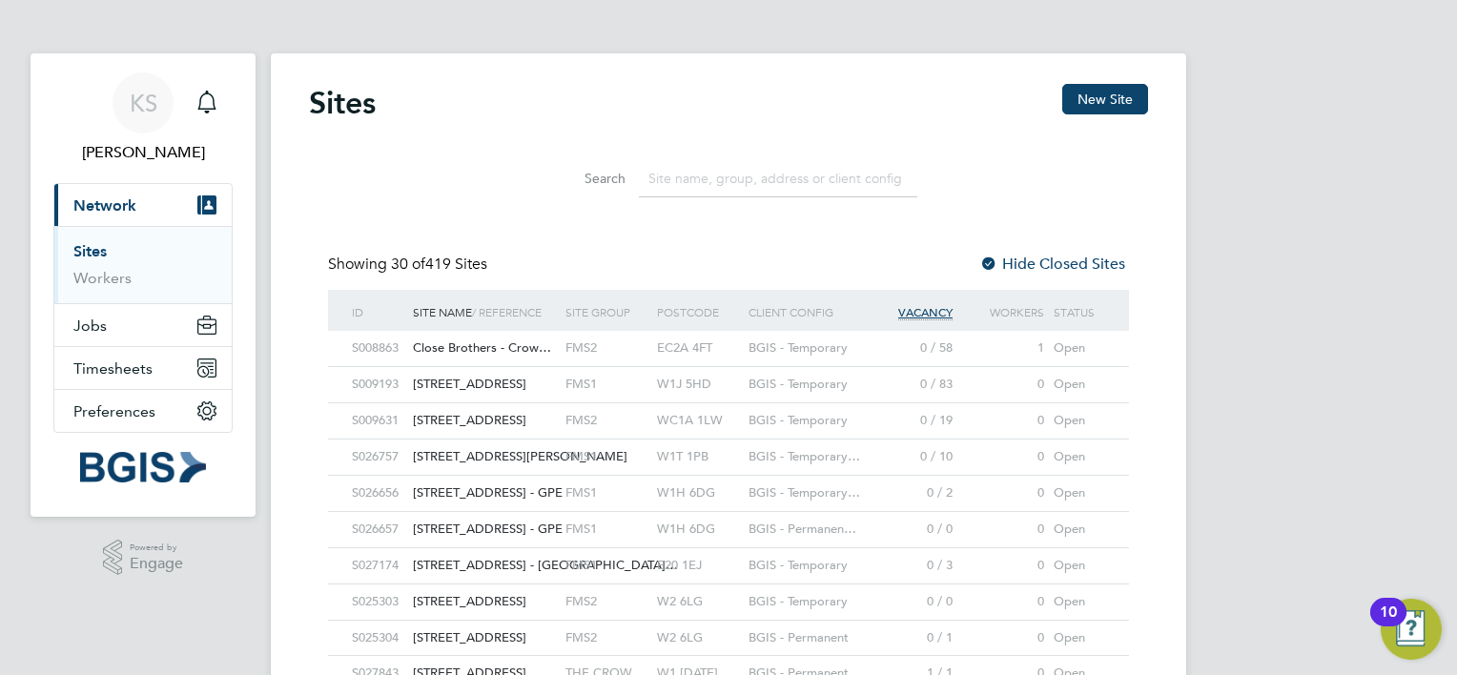
click at [448, 378] on span "[STREET_ADDRESS]" at bounding box center [469, 384] width 113 height 16
